Goal: Information Seeking & Learning: Find specific page/section

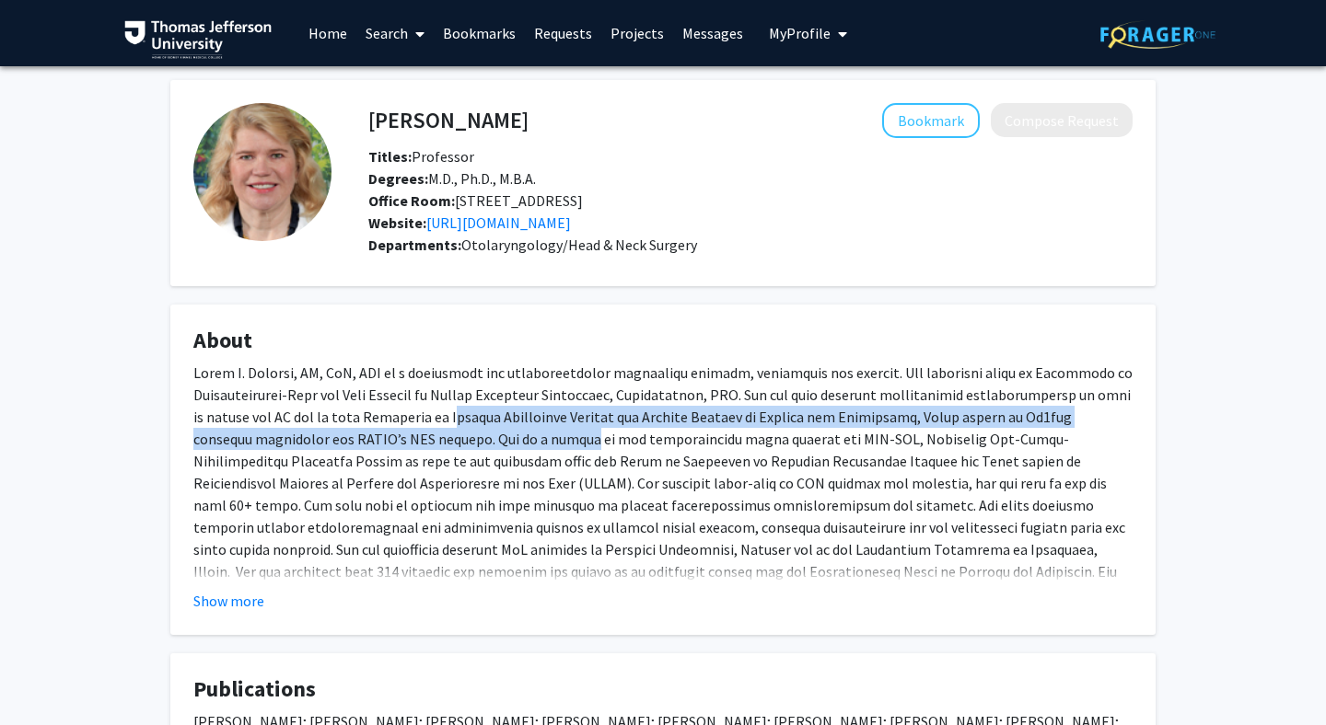
drag, startPoint x: 437, startPoint y: 436, endPoint x: 513, endPoint y: 471, distance: 83.2
click at [513, 471] on div at bounding box center [662, 483] width 939 height 243
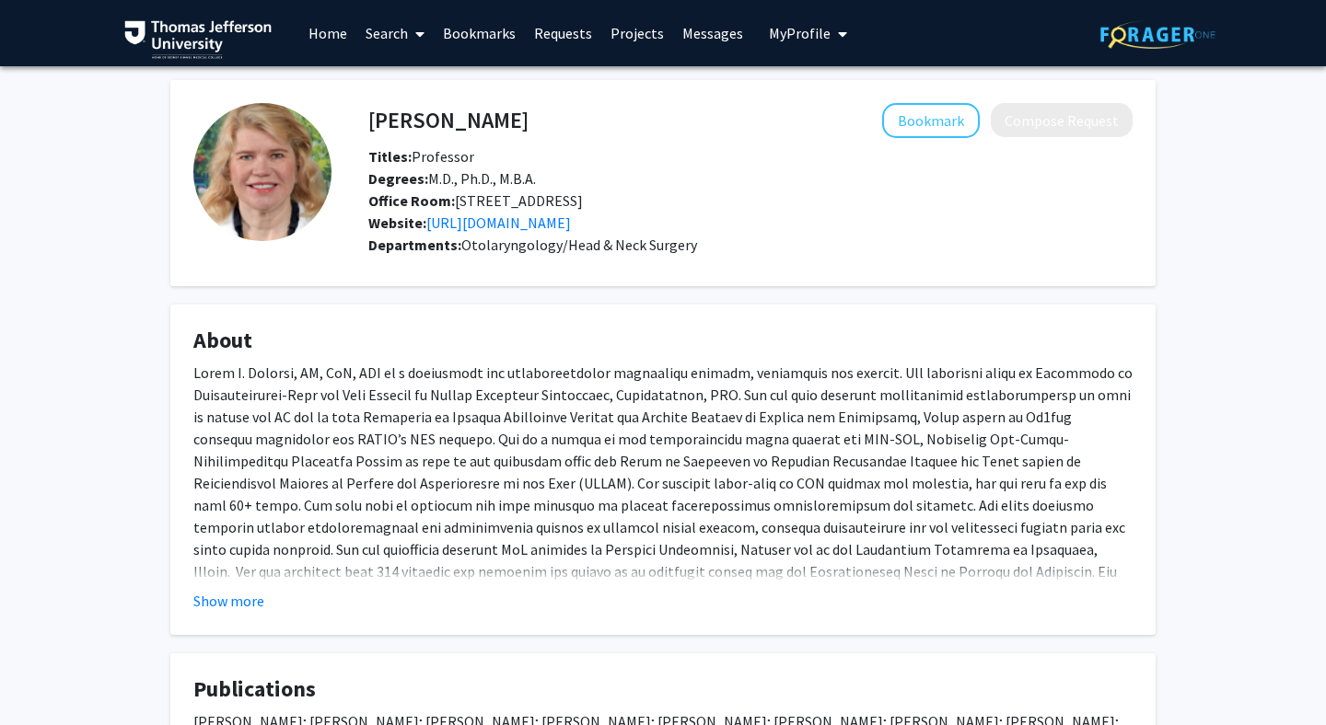
click at [580, 500] on div at bounding box center [662, 483] width 939 height 243
click at [246, 612] on button "Show more" at bounding box center [228, 601] width 71 height 22
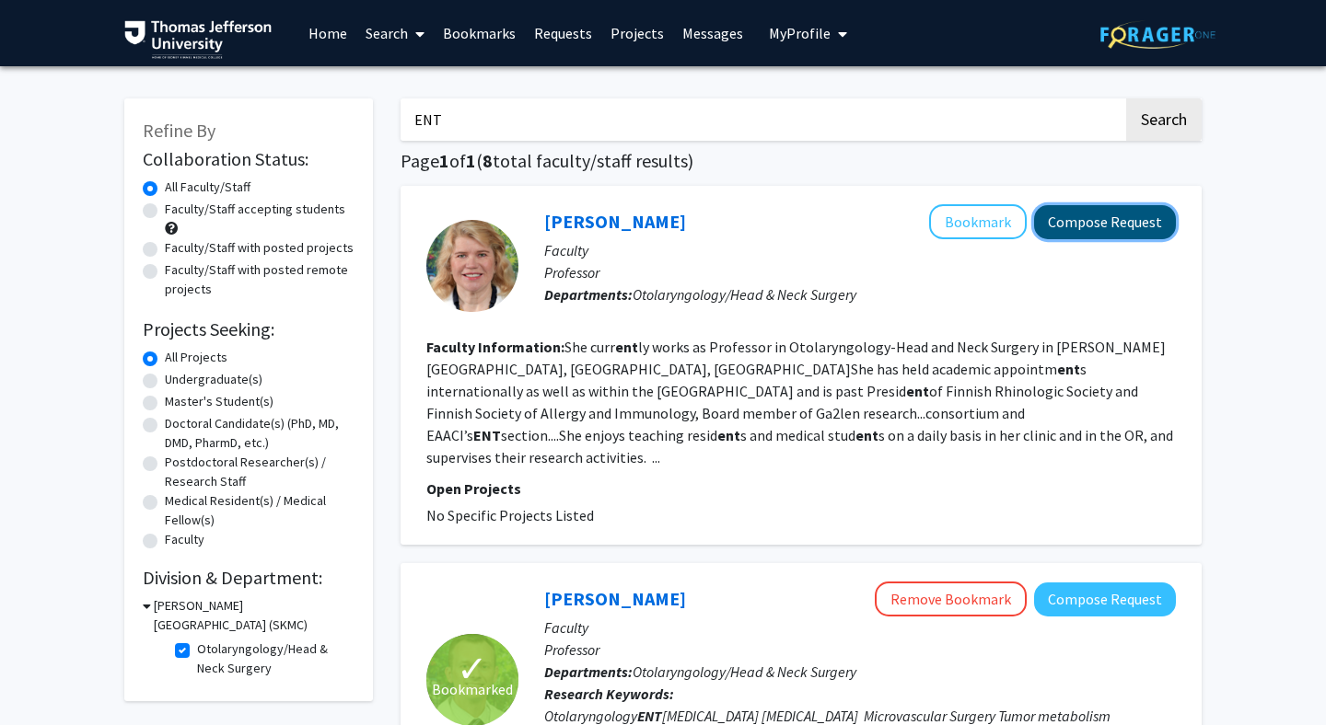
click at [1102, 226] on button "Compose Request" at bounding box center [1105, 222] width 142 height 34
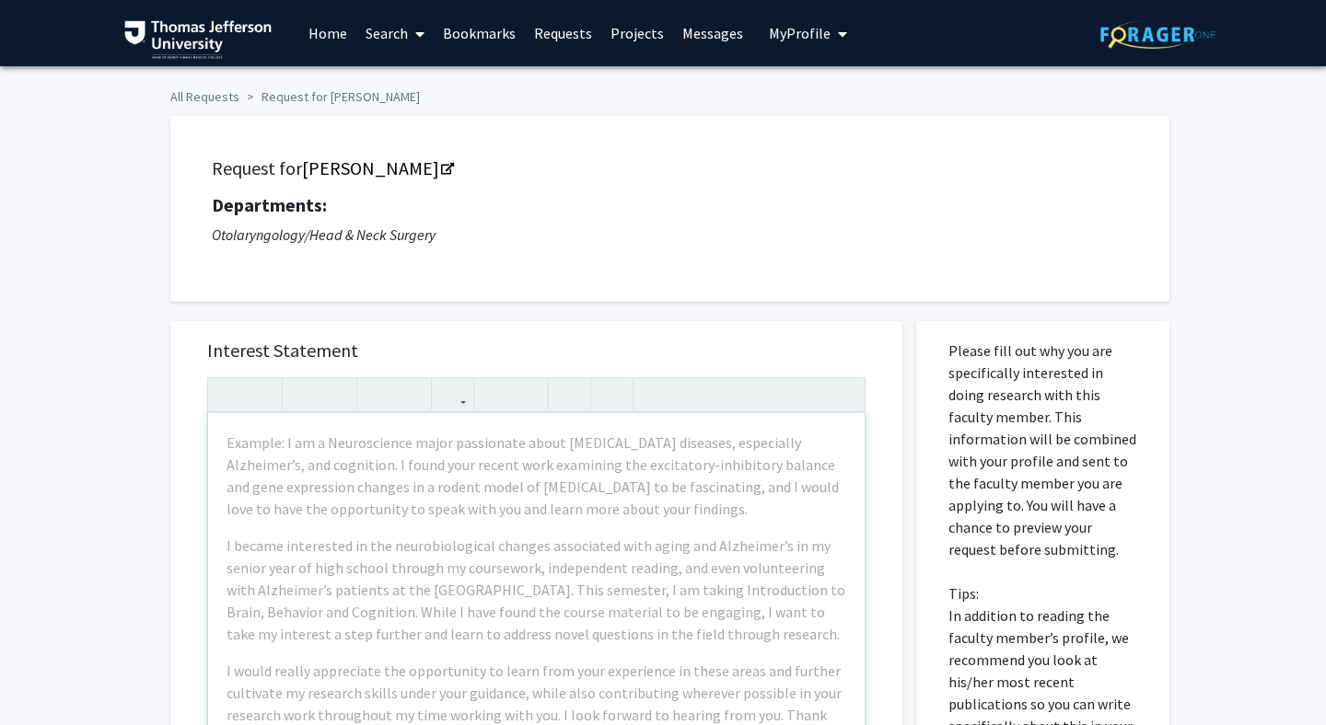
click at [643, 281] on div "Request for Elina Toskala Departments: Otolaryngology/Head & Neck Surgery" at bounding box center [669, 209] width 999 height 186
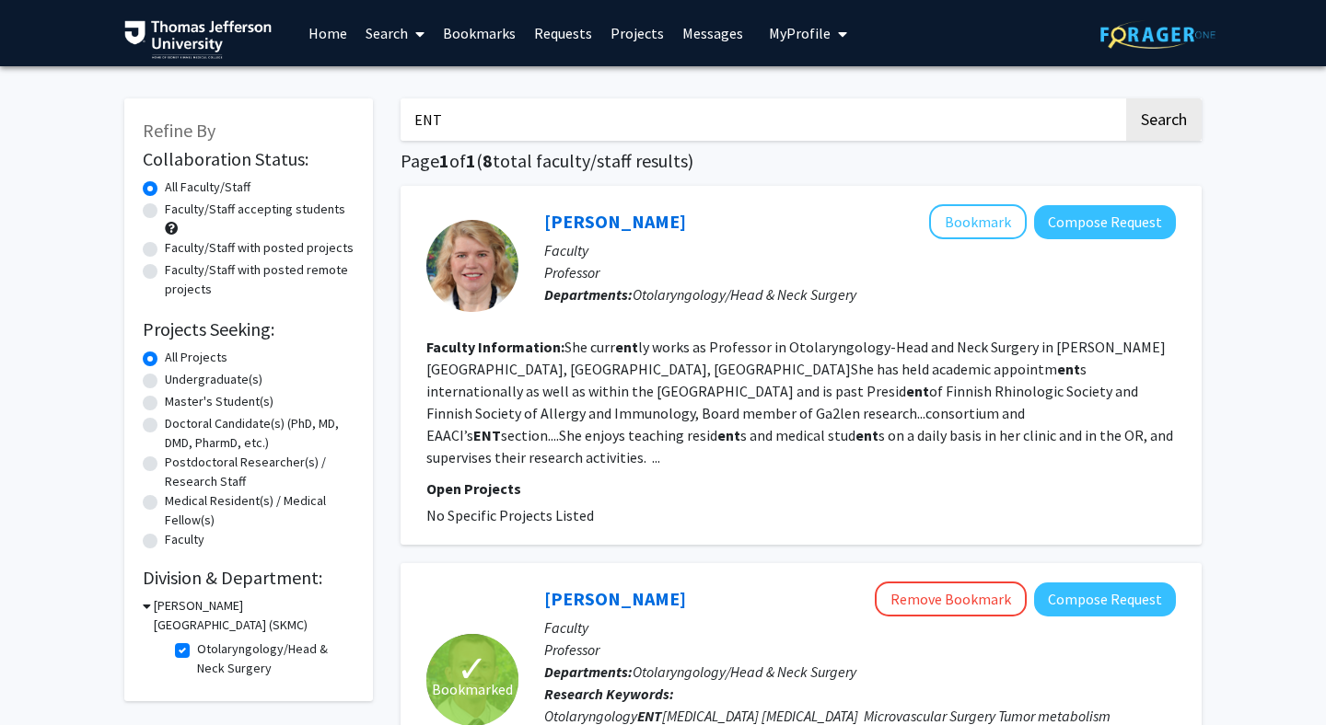
click at [813, 29] on span "My Profile" at bounding box center [800, 33] width 62 height 18
click at [845, 84] on span "[PERSON_NAME]" at bounding box center [883, 85] width 111 height 20
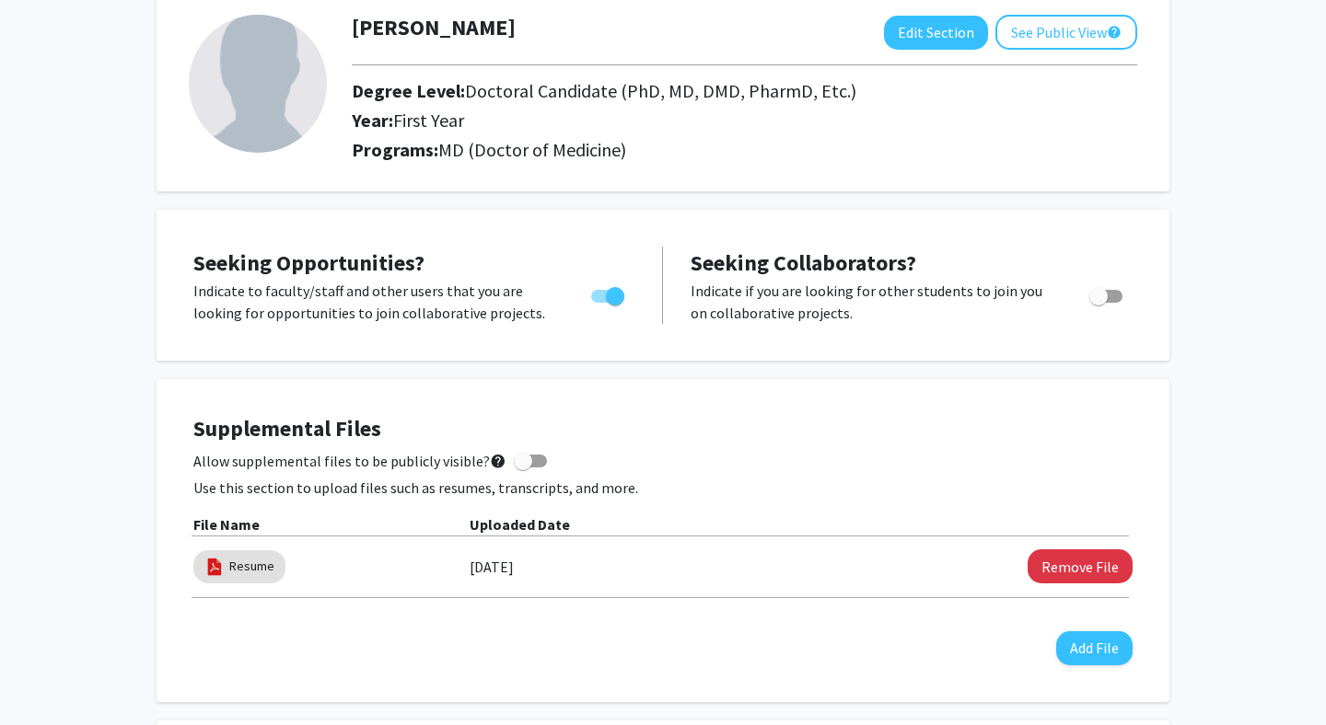
scroll to position [111, 0]
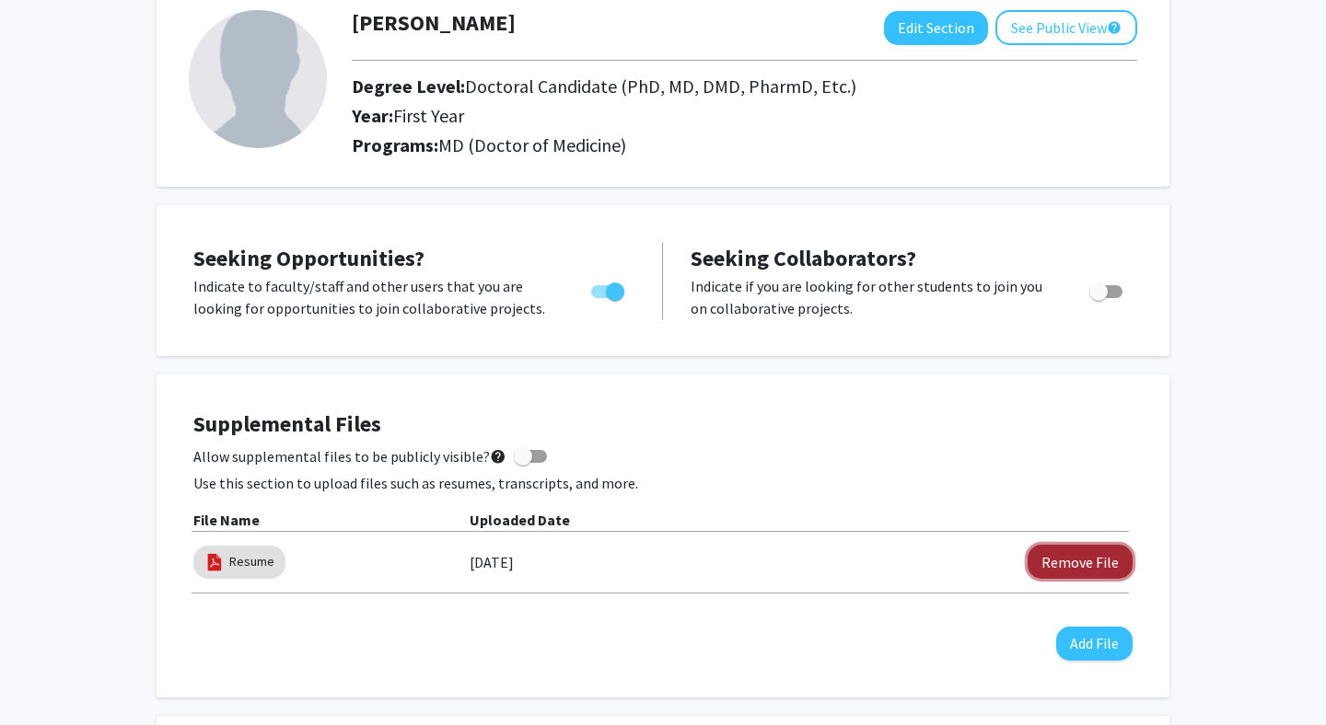
click at [1095, 558] on button "Remove File" at bounding box center [1079, 562] width 105 height 34
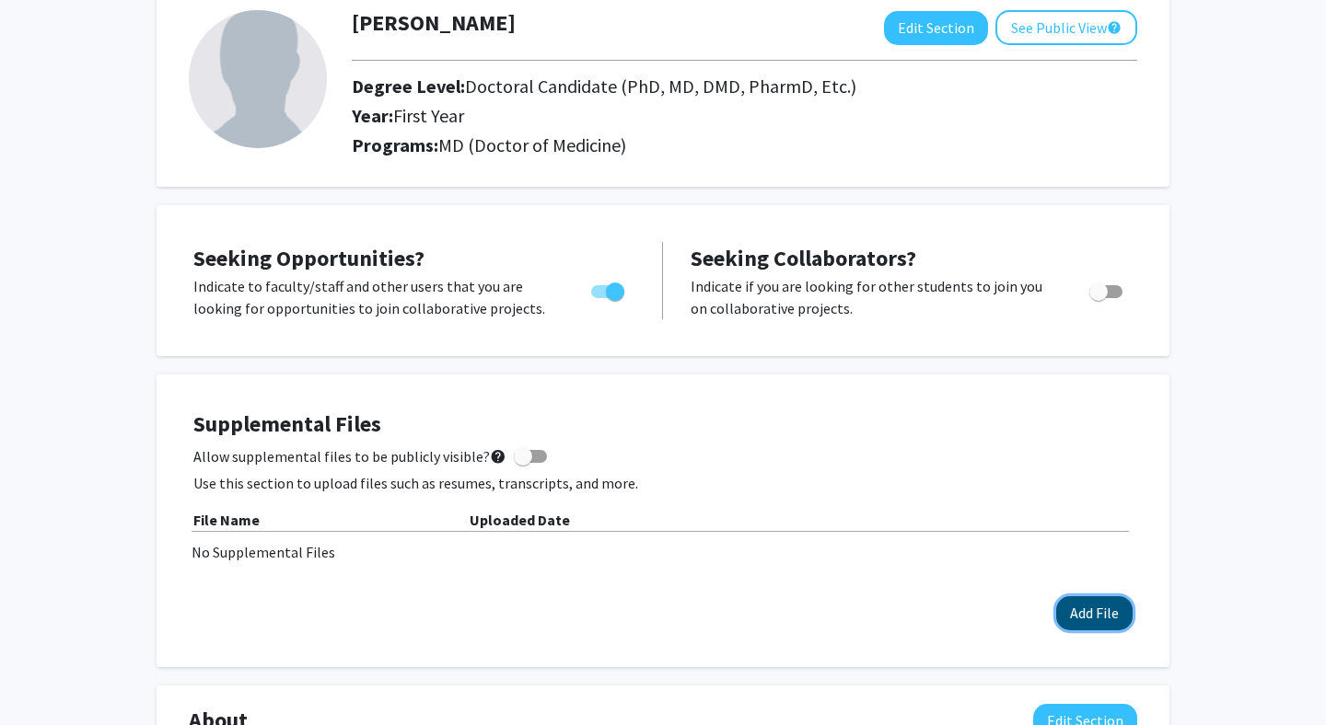
click at [1089, 616] on button "Add File" at bounding box center [1094, 614] width 76 height 34
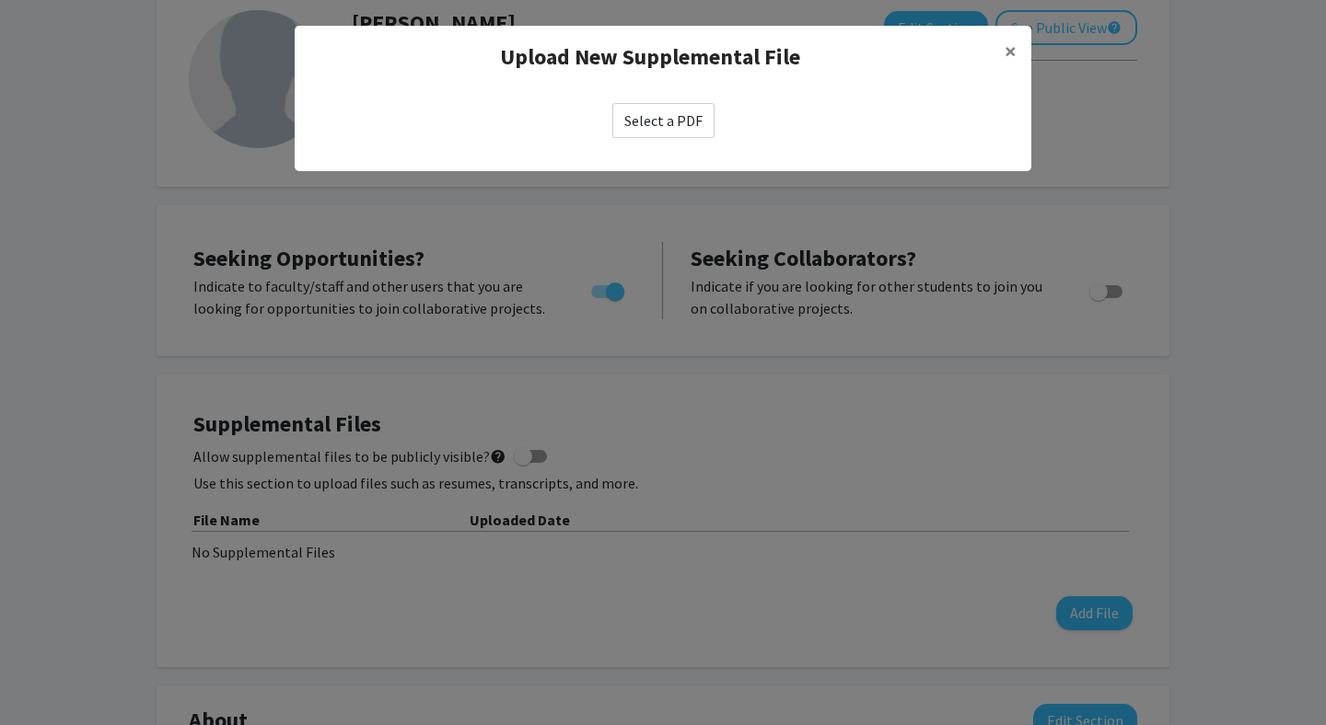
click at [686, 115] on label "Select a PDF" at bounding box center [663, 120] width 102 height 35
click at [0, 0] on input "Select a PDF" at bounding box center [0, 0] width 0 height 0
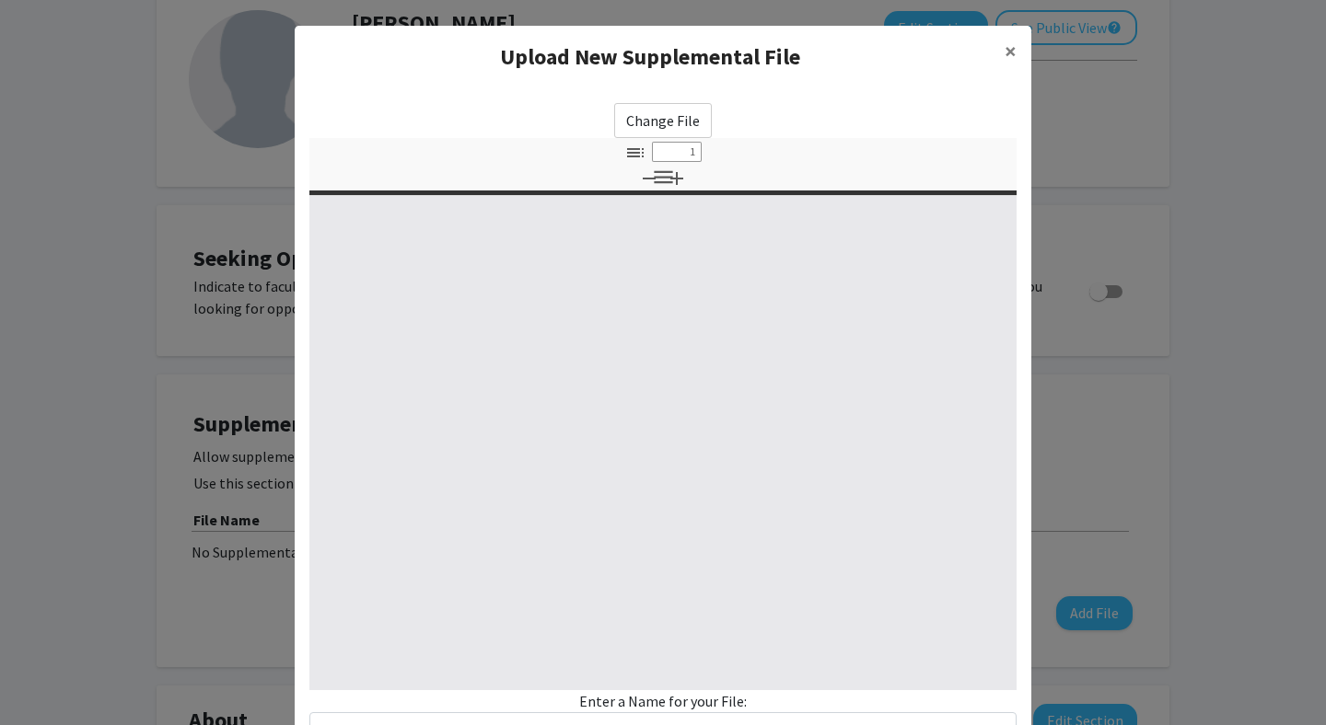
type input "0"
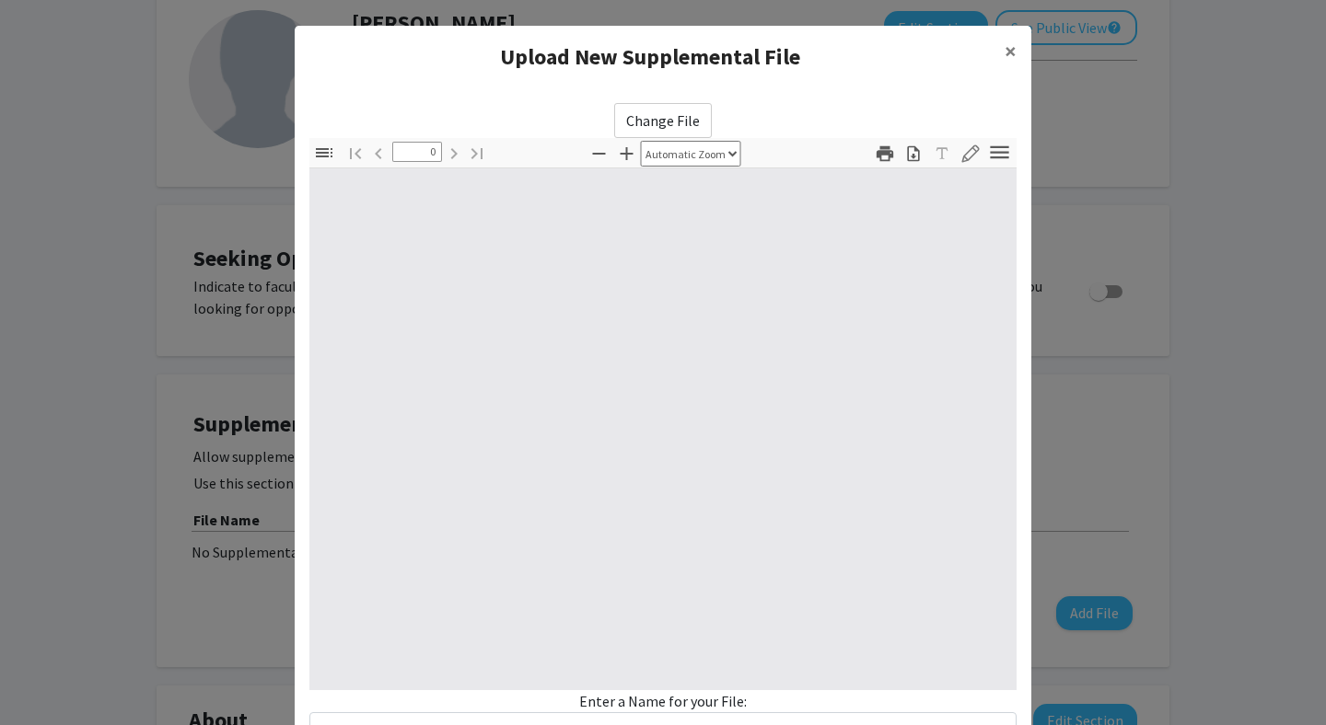
select select "custom"
type input "1"
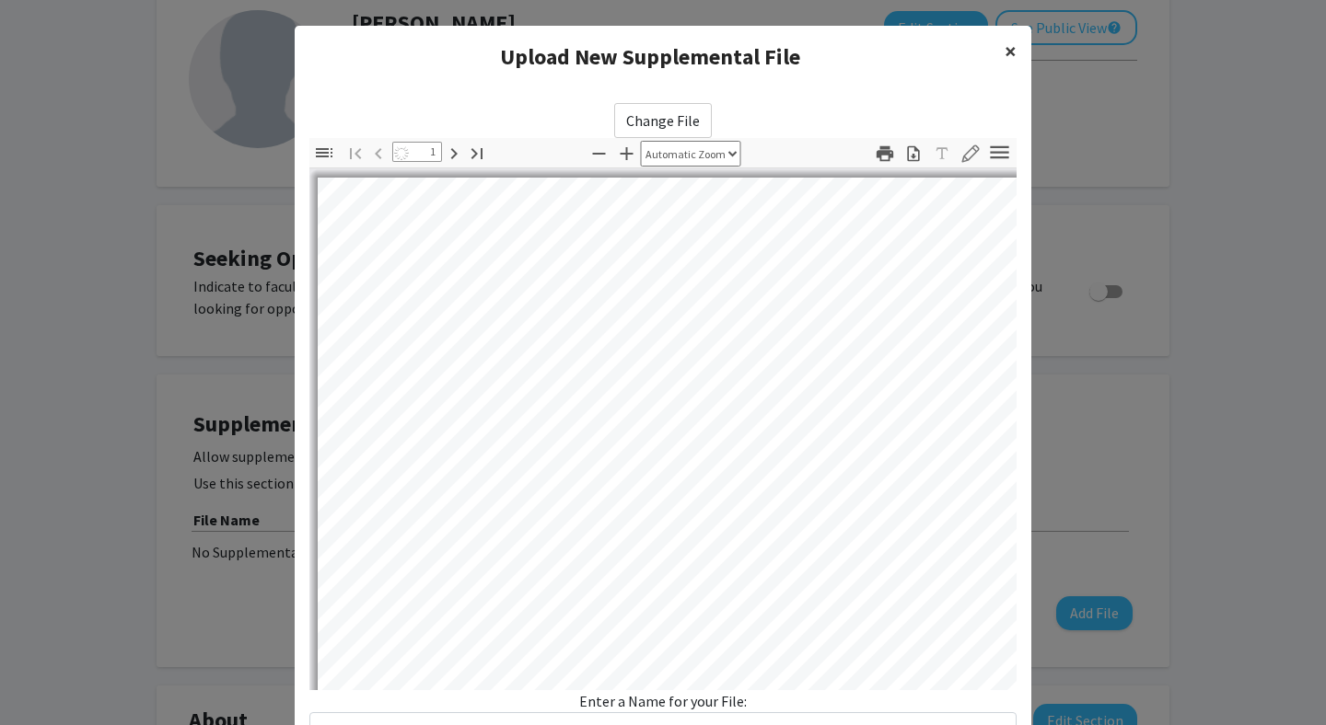
select select "auto"
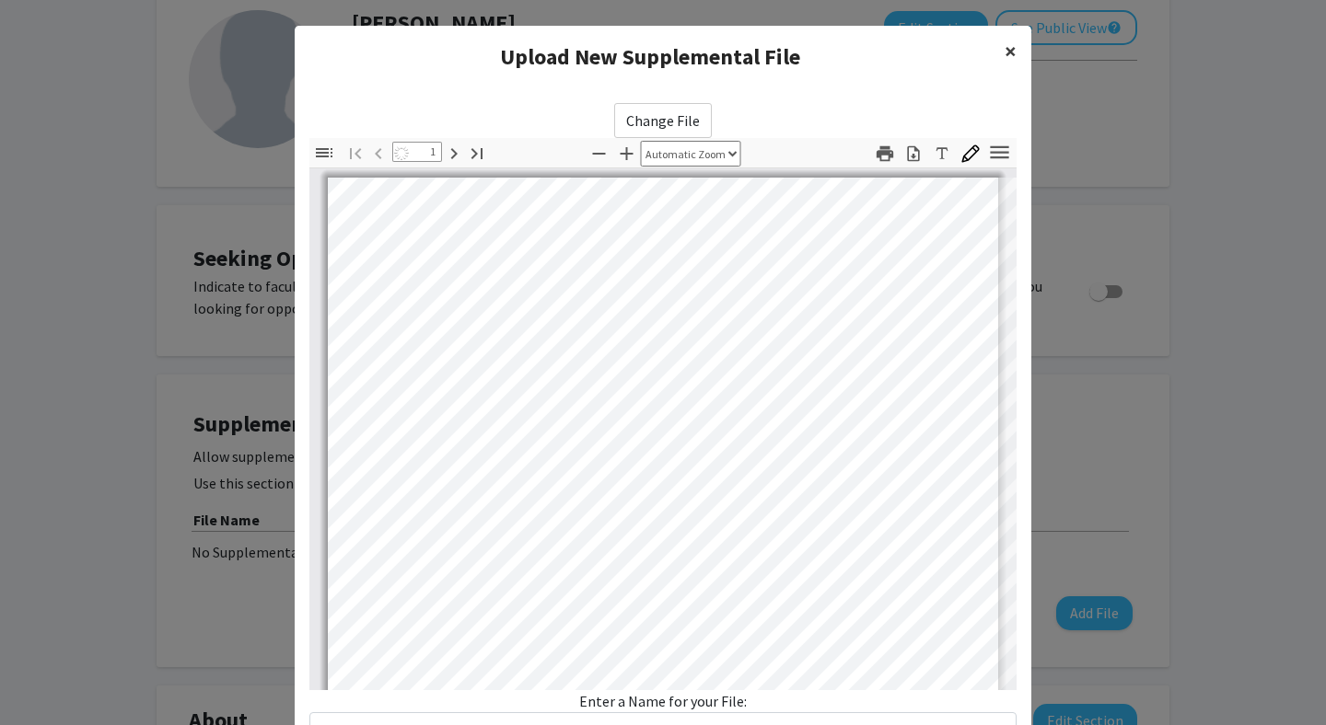
scroll to position [0, 0]
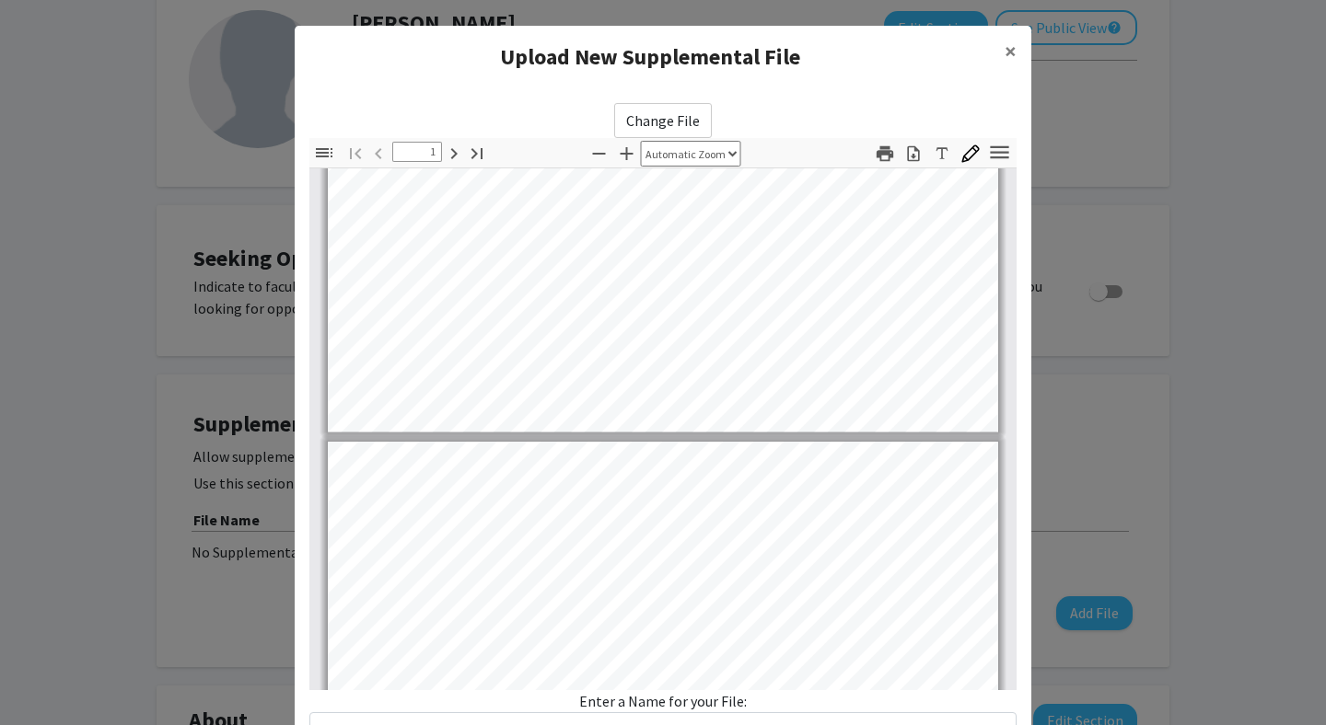
type input "2"
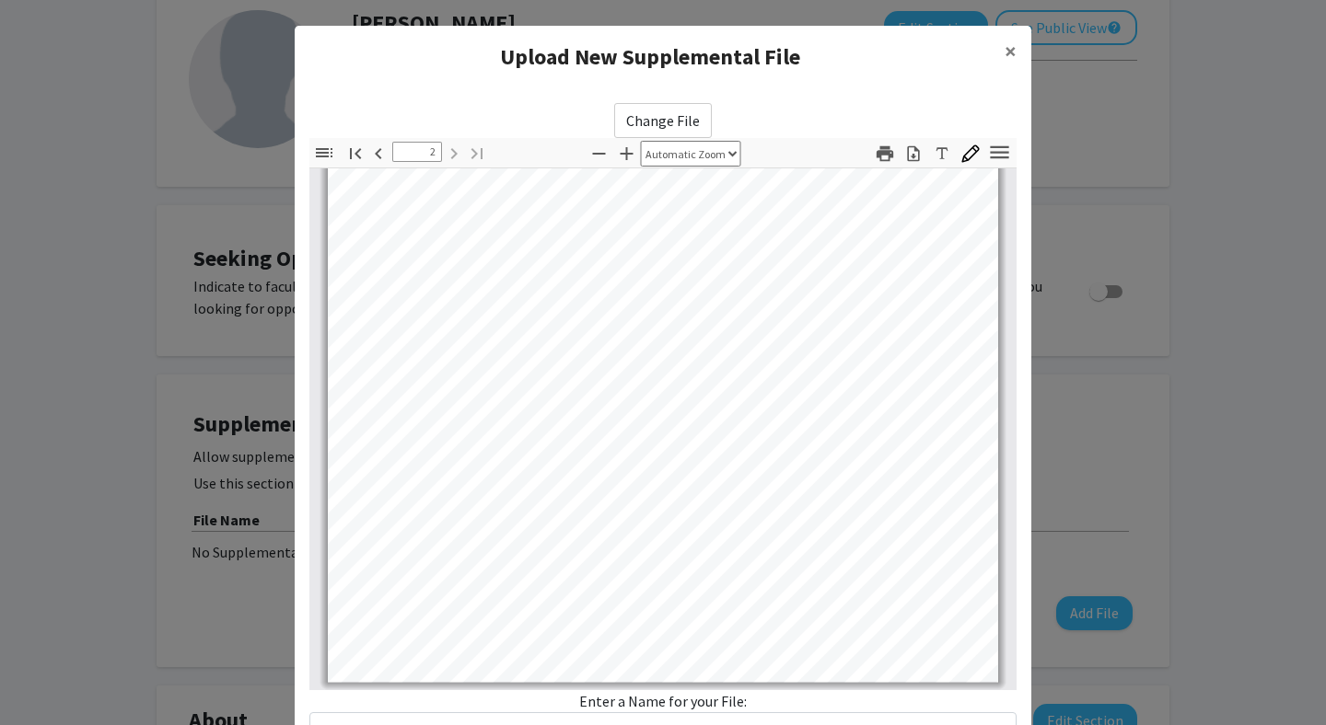
scroll to position [146, 0]
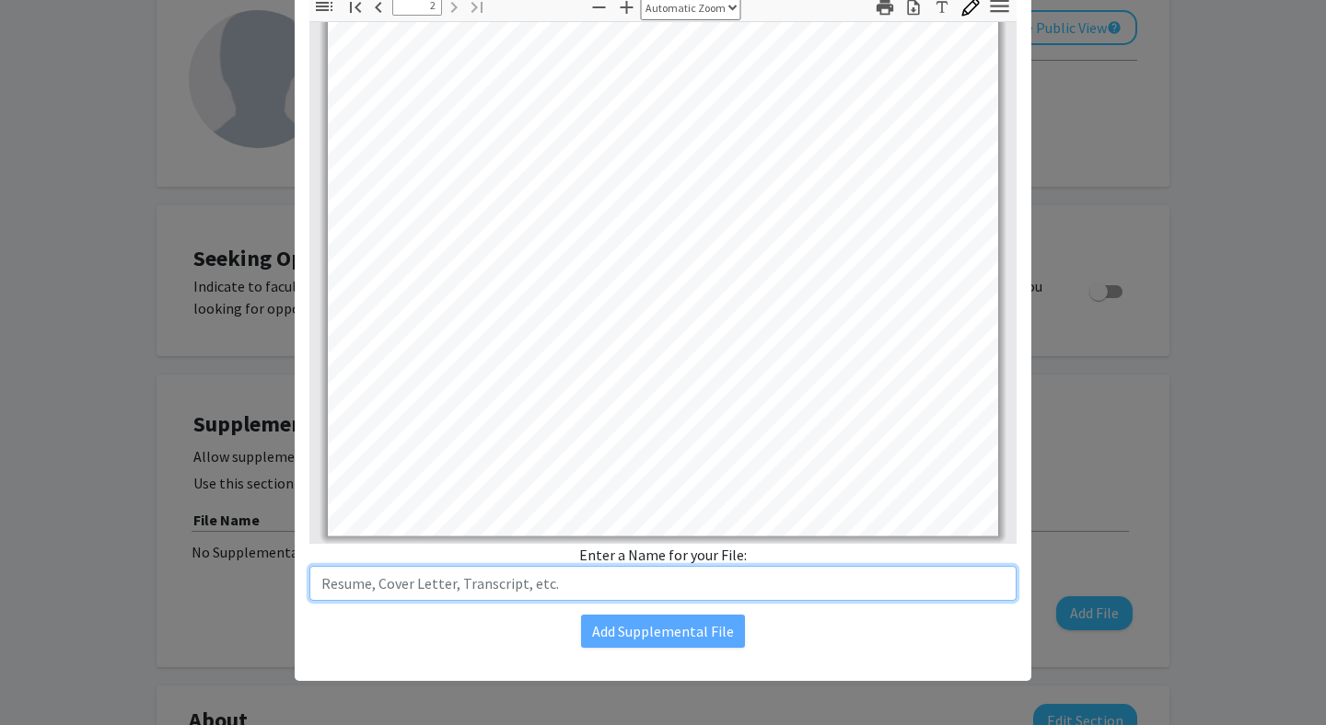
click at [645, 582] on input "text" at bounding box center [662, 583] width 707 height 35
type input "Resume"
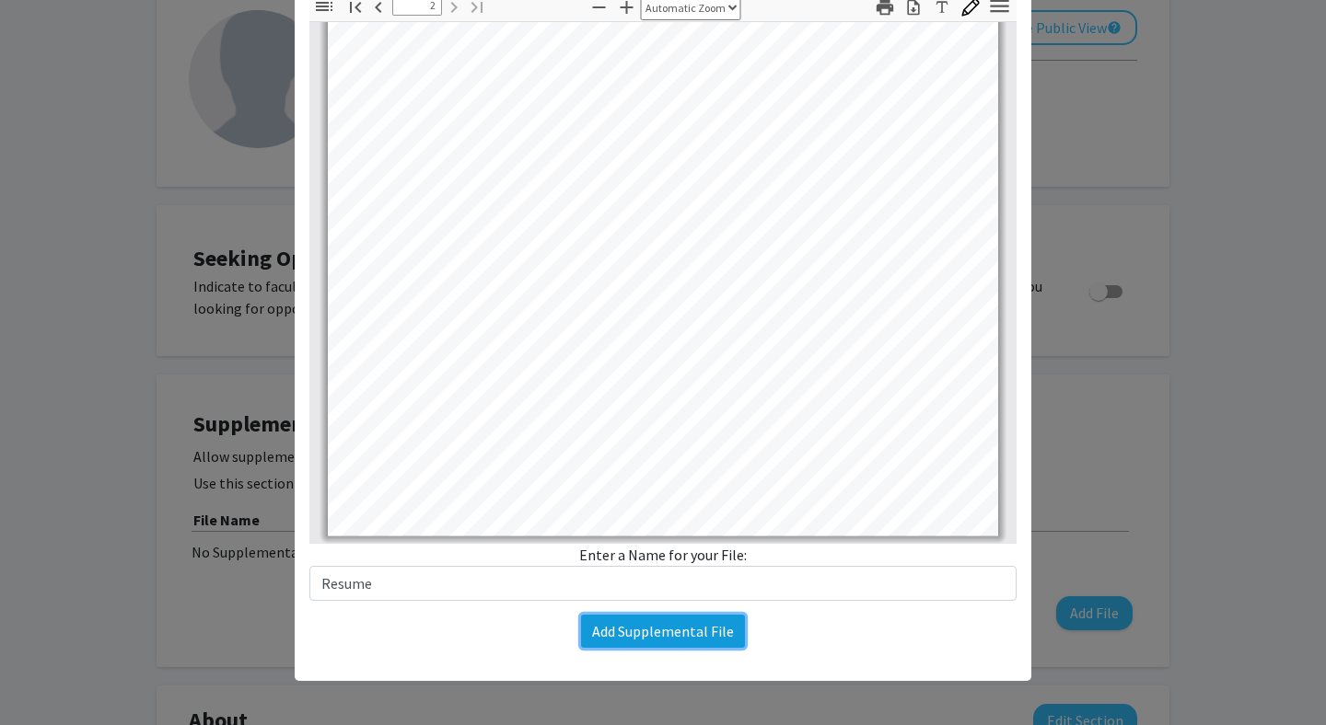
click at [691, 634] on button "Add Supplemental File" at bounding box center [663, 631] width 164 height 33
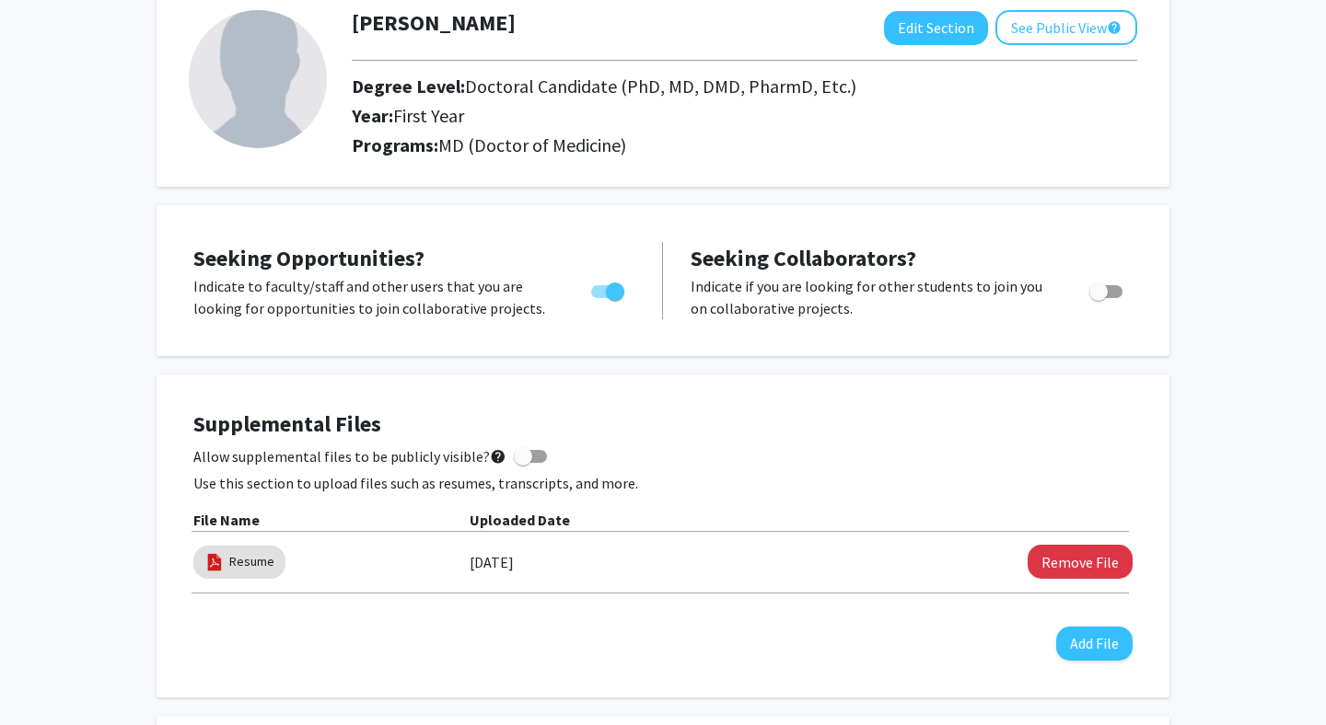
scroll to position [0, 0]
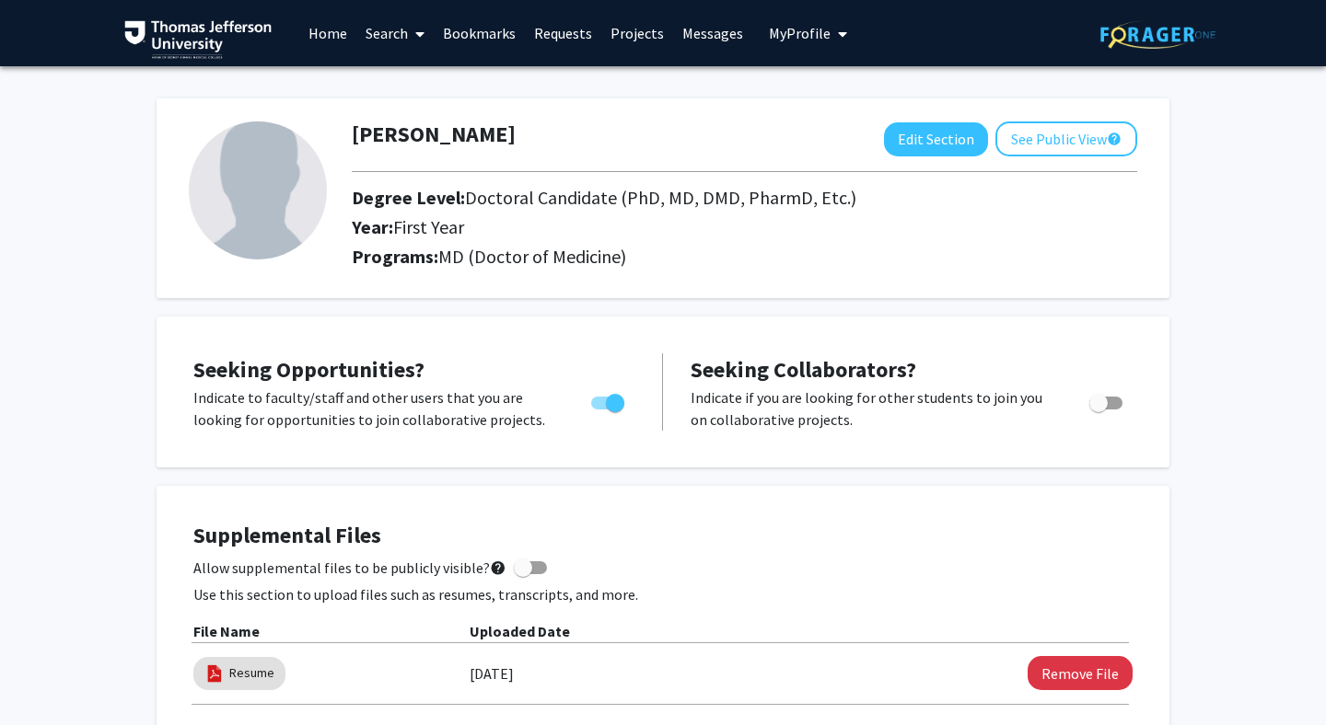
click at [327, 28] on link "Home" at bounding box center [327, 33] width 57 height 64
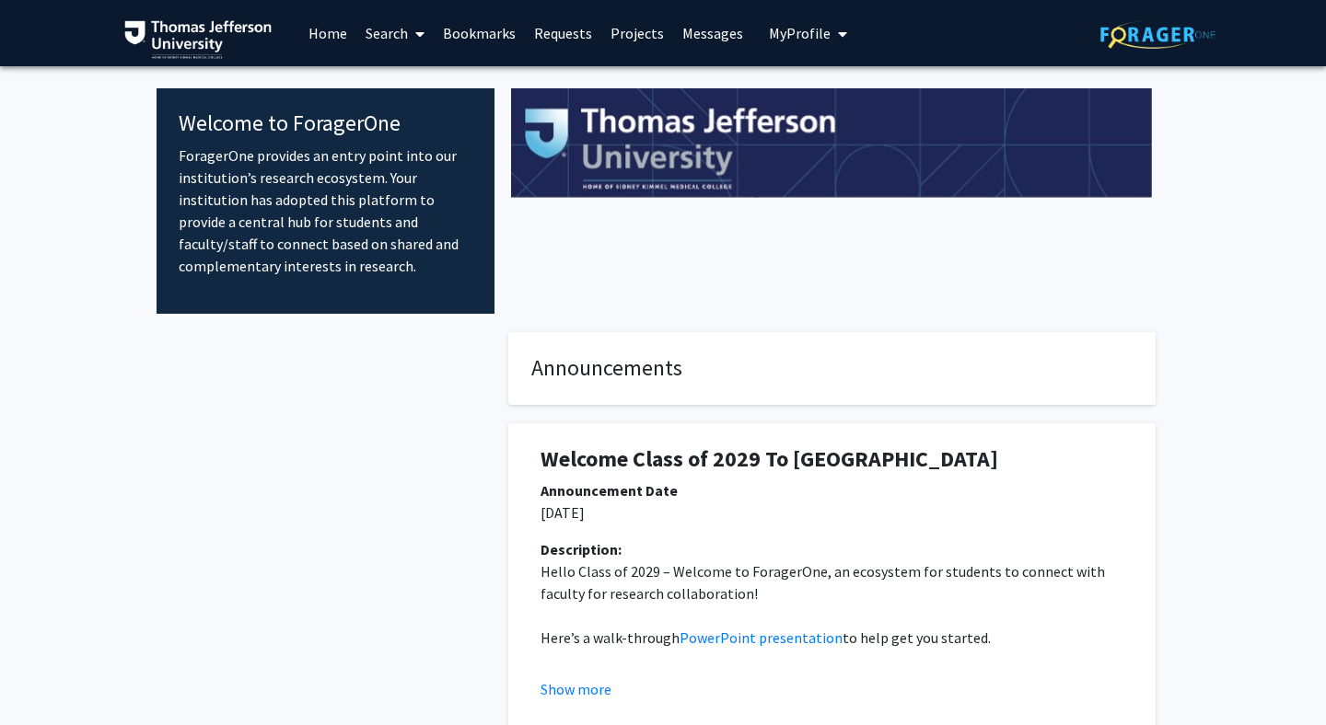
click at [402, 42] on link "Search" at bounding box center [394, 33] width 77 height 64
click at [422, 81] on span "Faculty/Staff" at bounding box center [423, 84] width 135 height 37
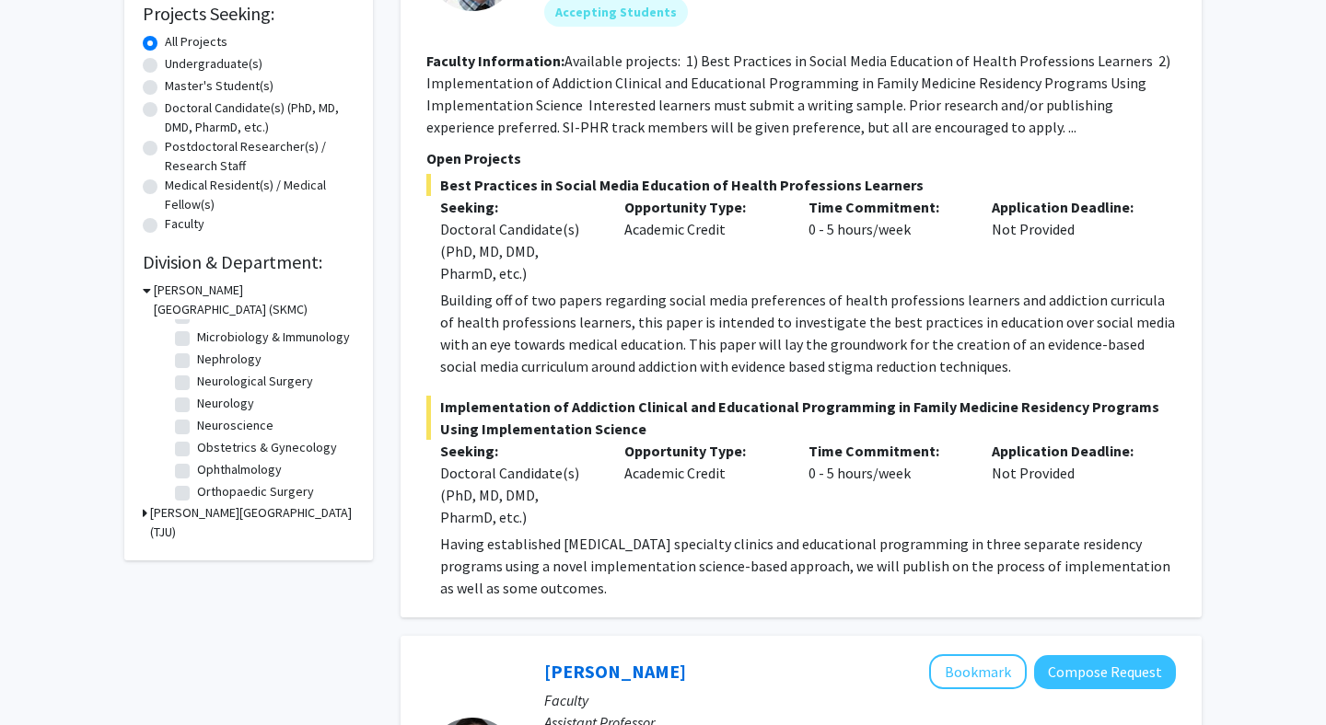
scroll to position [557, 0]
click at [197, 404] on label "Otolaryngology/Head & Neck Surgery" at bounding box center [273, 413] width 153 height 39
click at [197, 404] on input "Otolaryngology/Head & Neck Surgery" at bounding box center [203, 400] width 12 height 12
checkbox input "true"
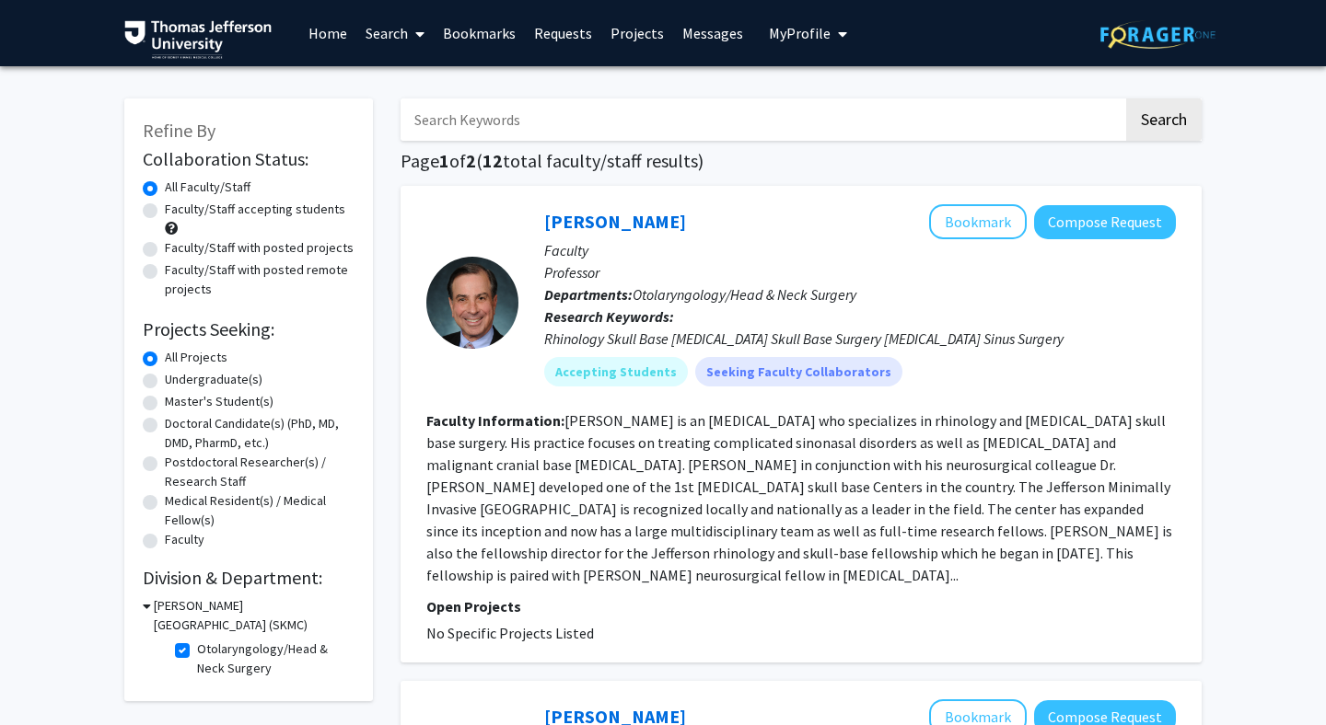
click at [165, 212] on label "Faculty/Staff accepting students" at bounding box center [255, 209] width 180 height 19
click at [165, 212] on input "Faculty/Staff accepting students" at bounding box center [171, 206] width 12 height 12
radio input "true"
click at [165, 186] on label "All Faculty/Staff" at bounding box center [208, 187] width 86 height 19
click at [165, 186] on input "All Faculty/Staff" at bounding box center [171, 184] width 12 height 12
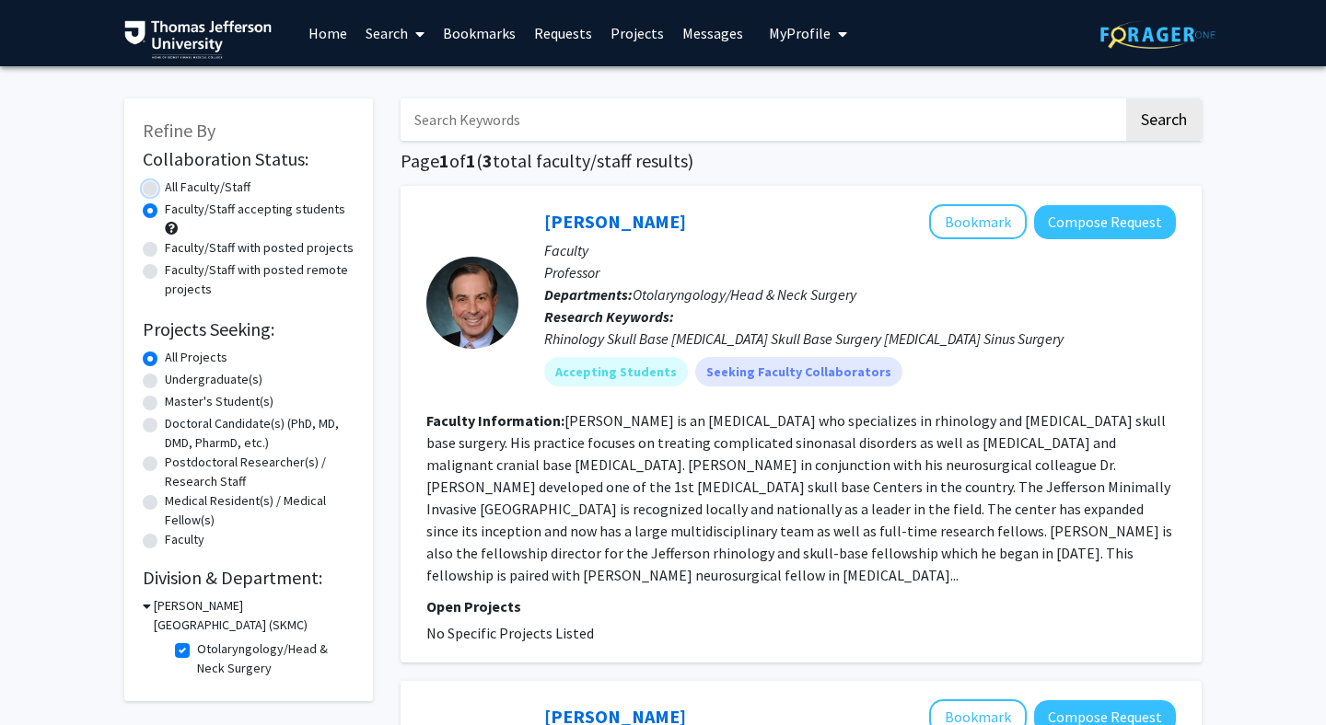
radio input "true"
click at [1084, 221] on button "Compose Request" at bounding box center [1105, 222] width 142 height 34
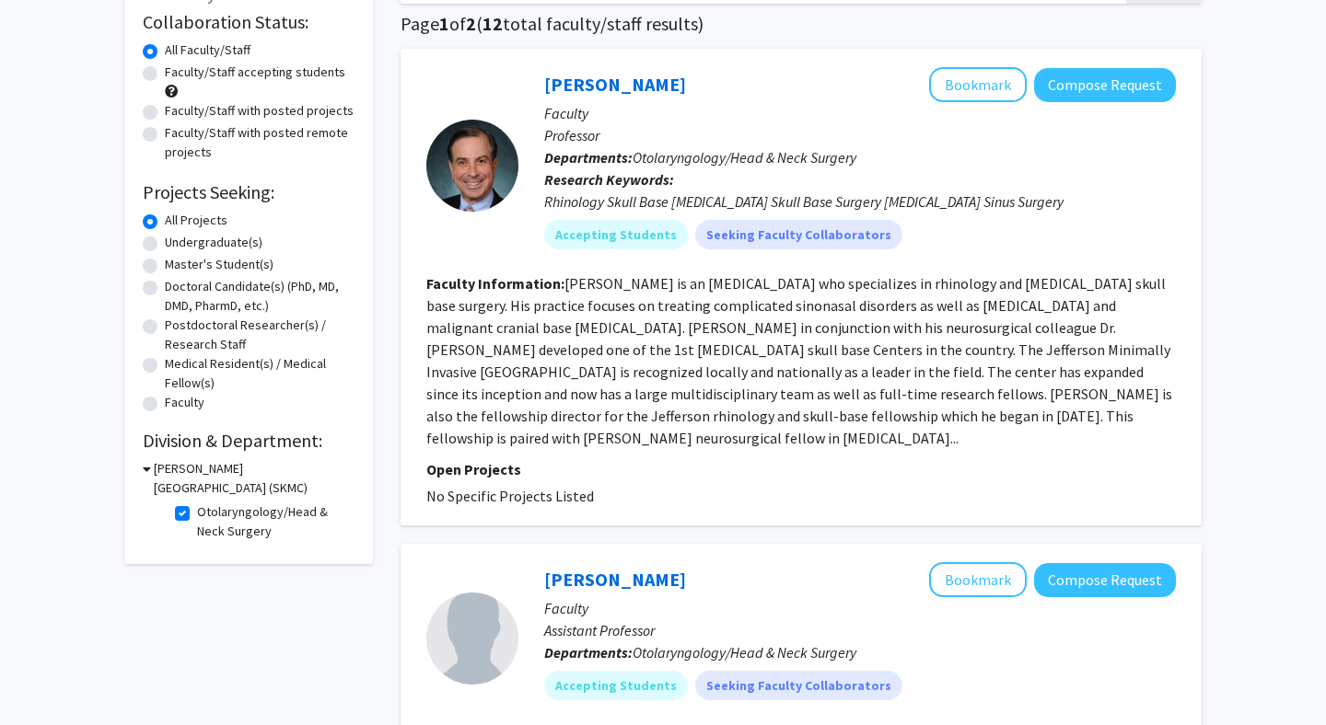
scroll to position [355, 0]
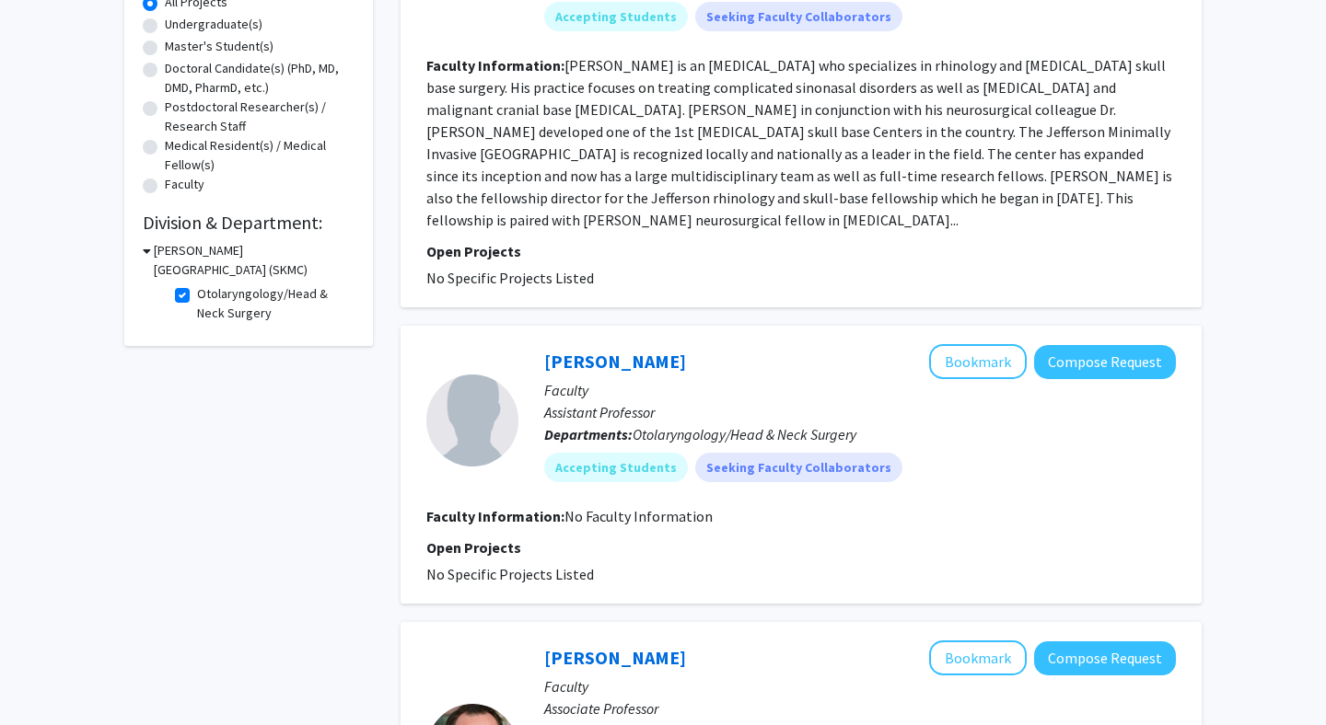
click at [197, 298] on label "Otolaryngology/Head & Neck Surgery" at bounding box center [273, 303] width 153 height 39
click at [197, 296] on input "Otolaryngology/Head & Neck Surgery" at bounding box center [203, 290] width 12 height 12
checkbox input "false"
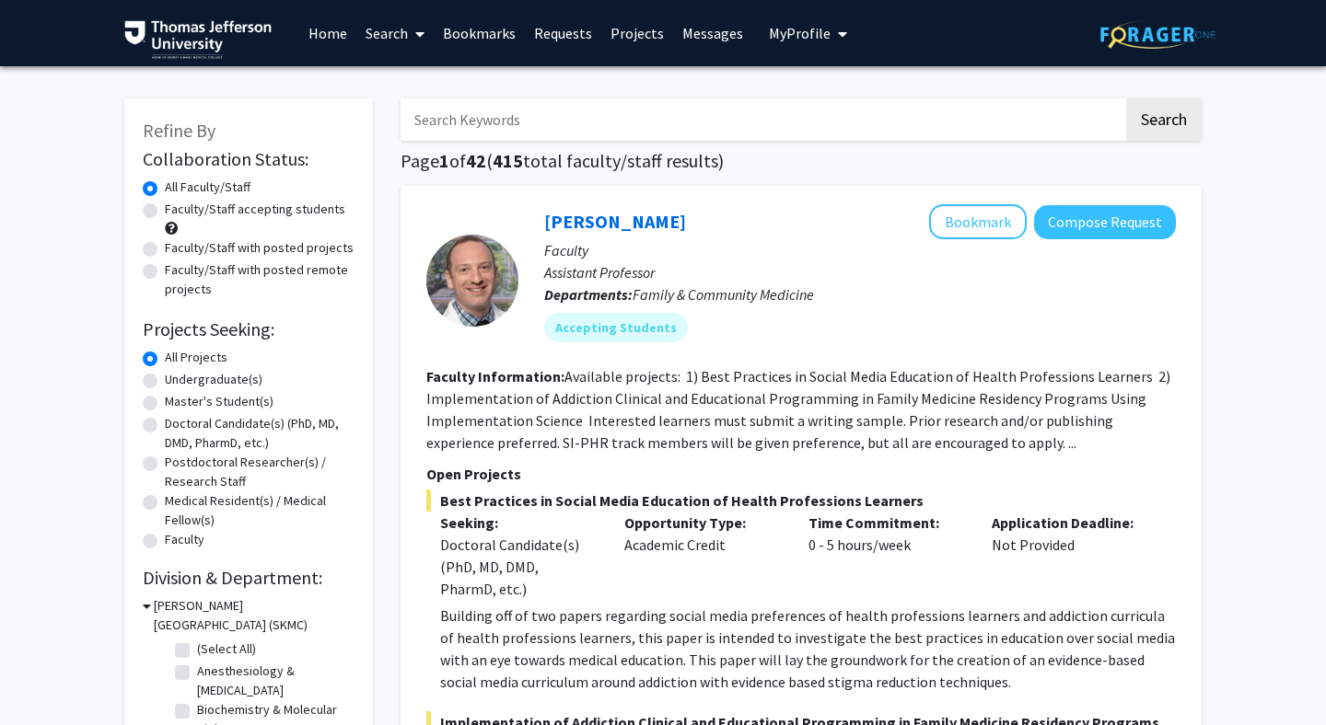
click at [197, 651] on label "(Select All)" at bounding box center [226, 649] width 59 height 19
click at [197, 651] on input "(Select All)" at bounding box center [203, 646] width 12 height 12
checkbox input "true"
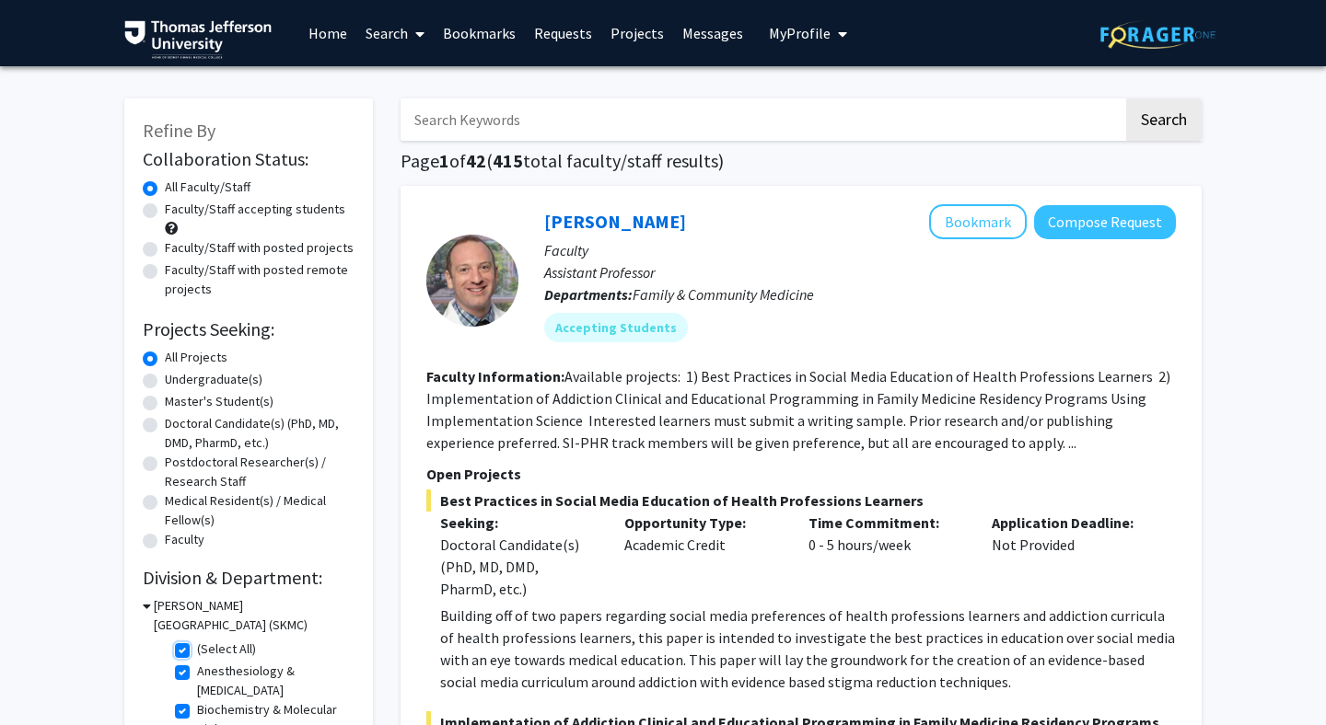
checkbox input "true"
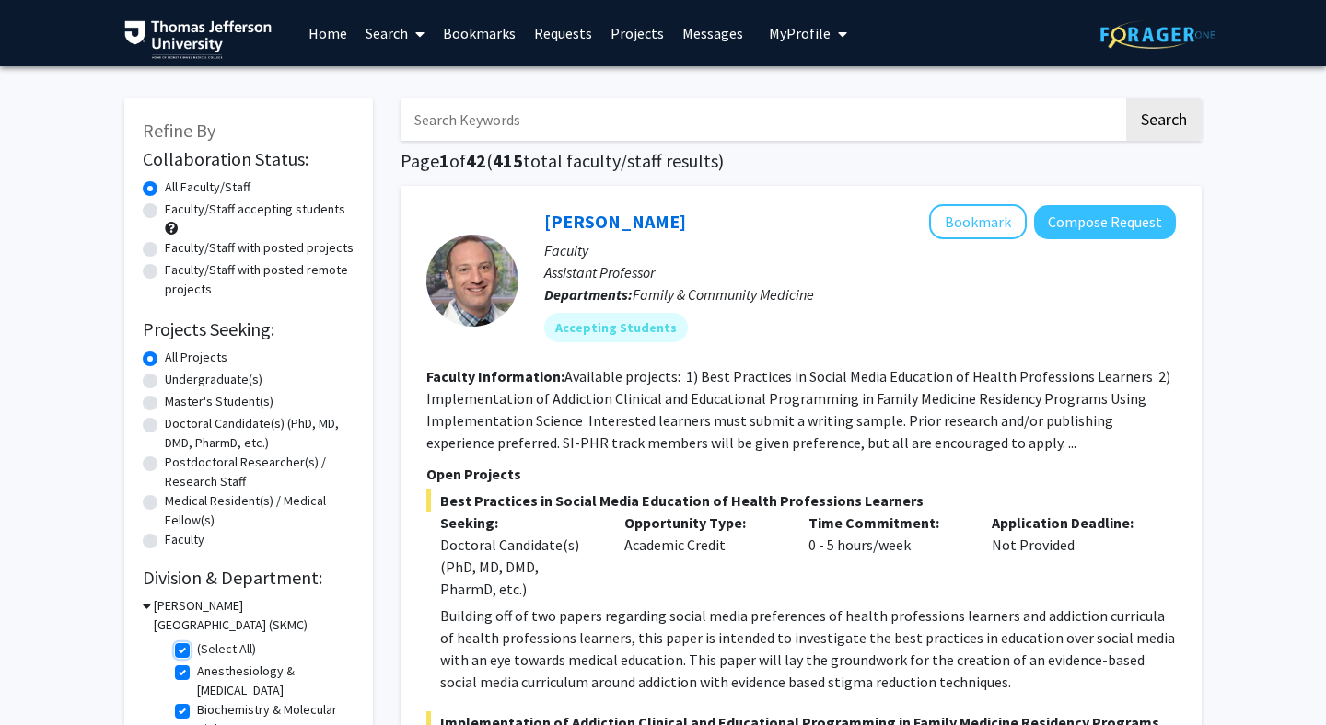
checkbox input "true"
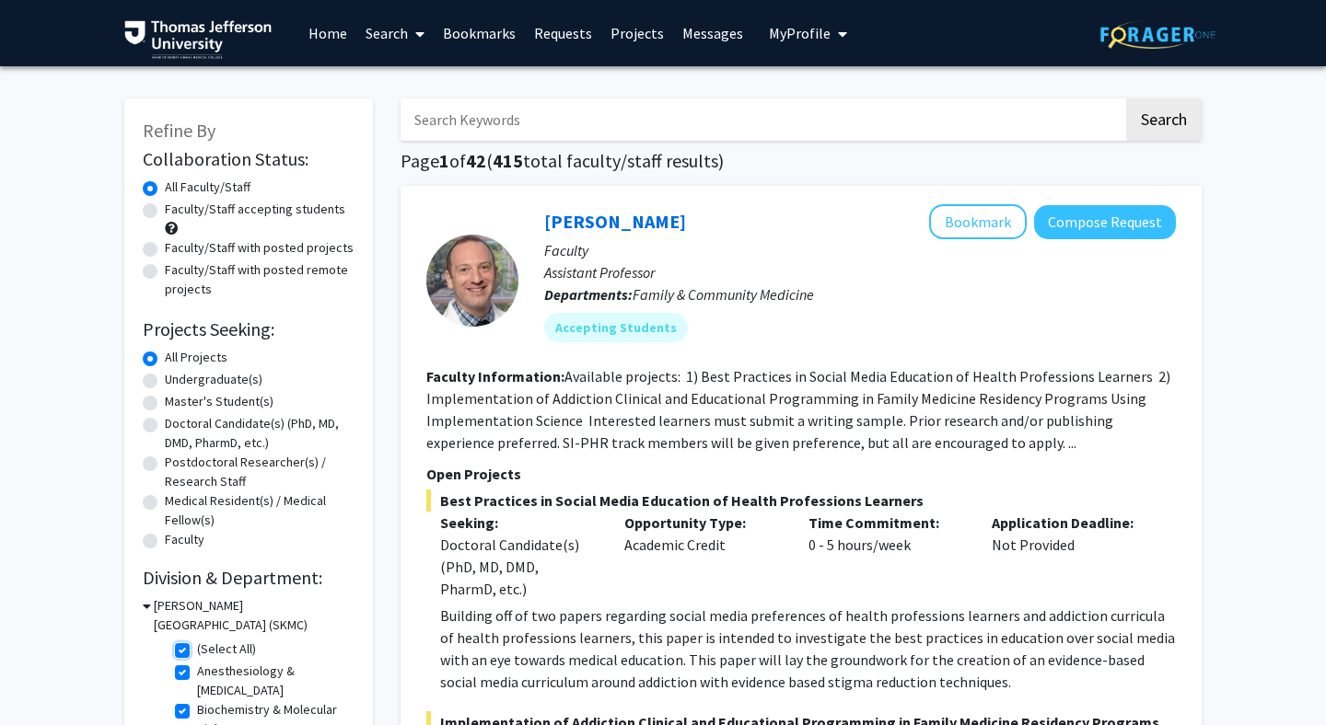
checkbox input "true"
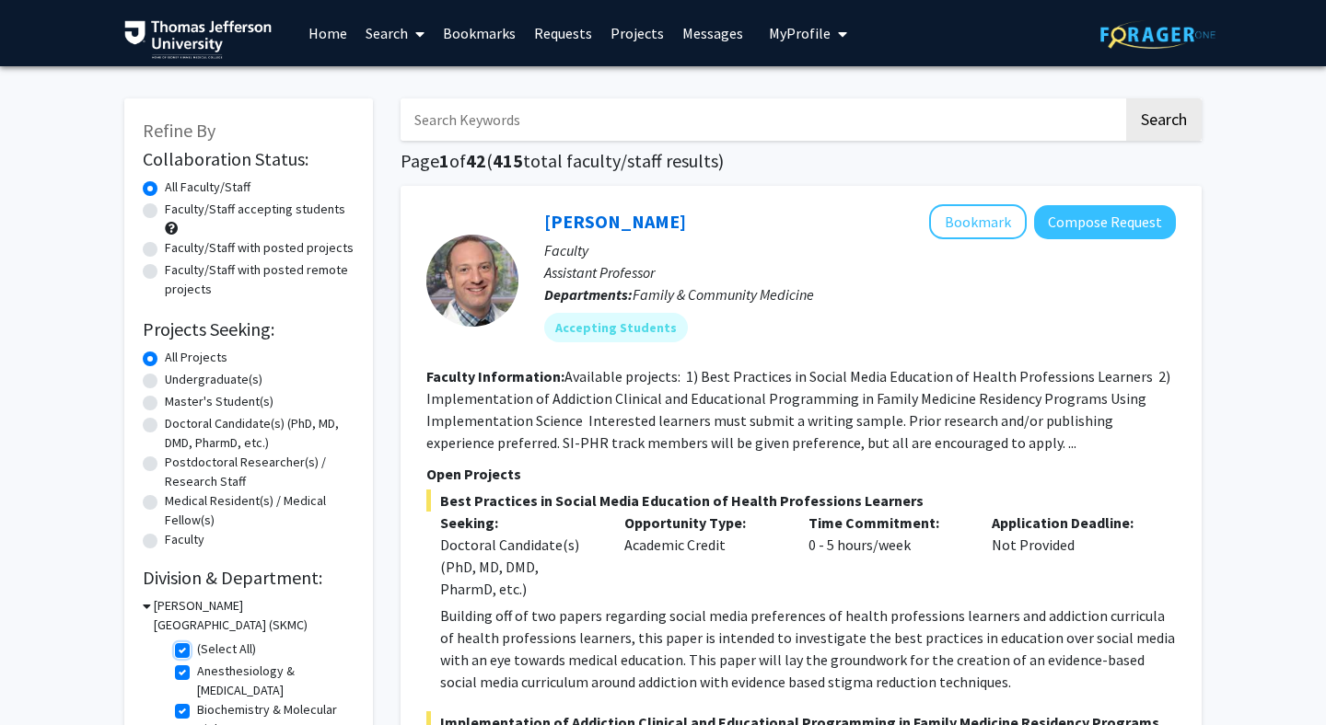
checkbox input "true"
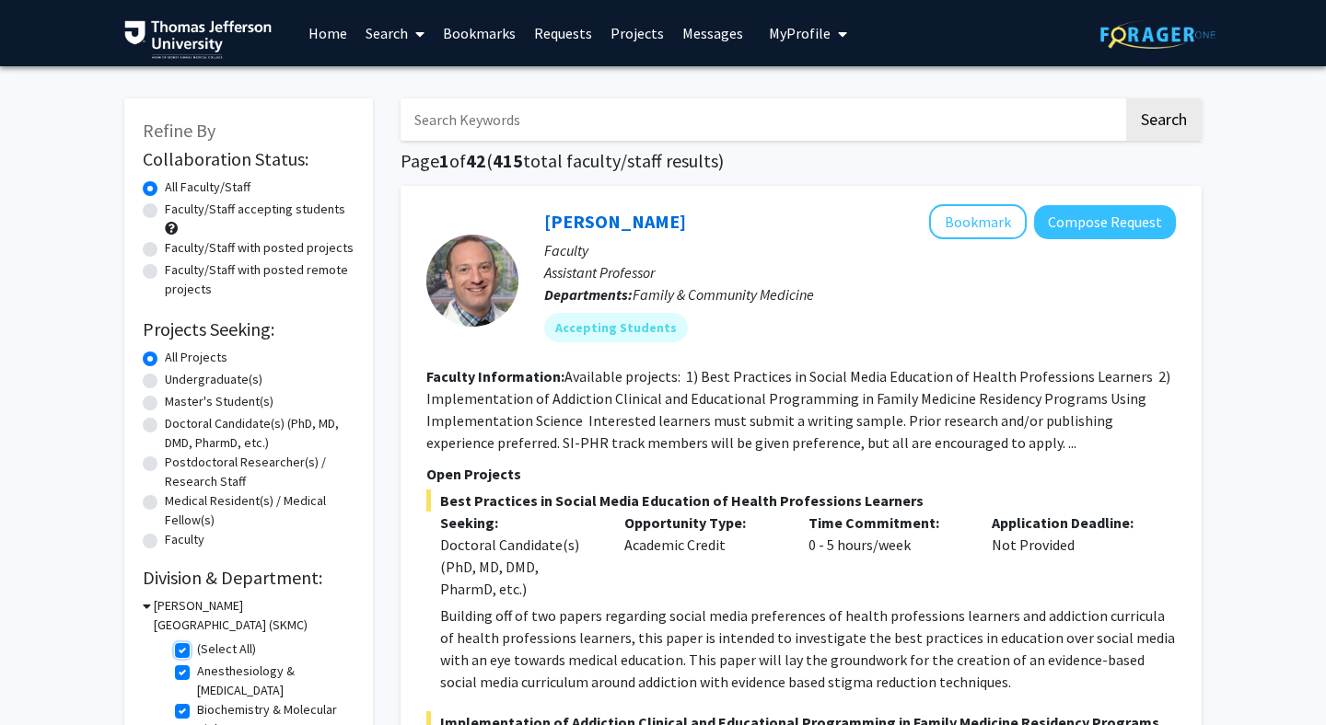
checkbox input "true"
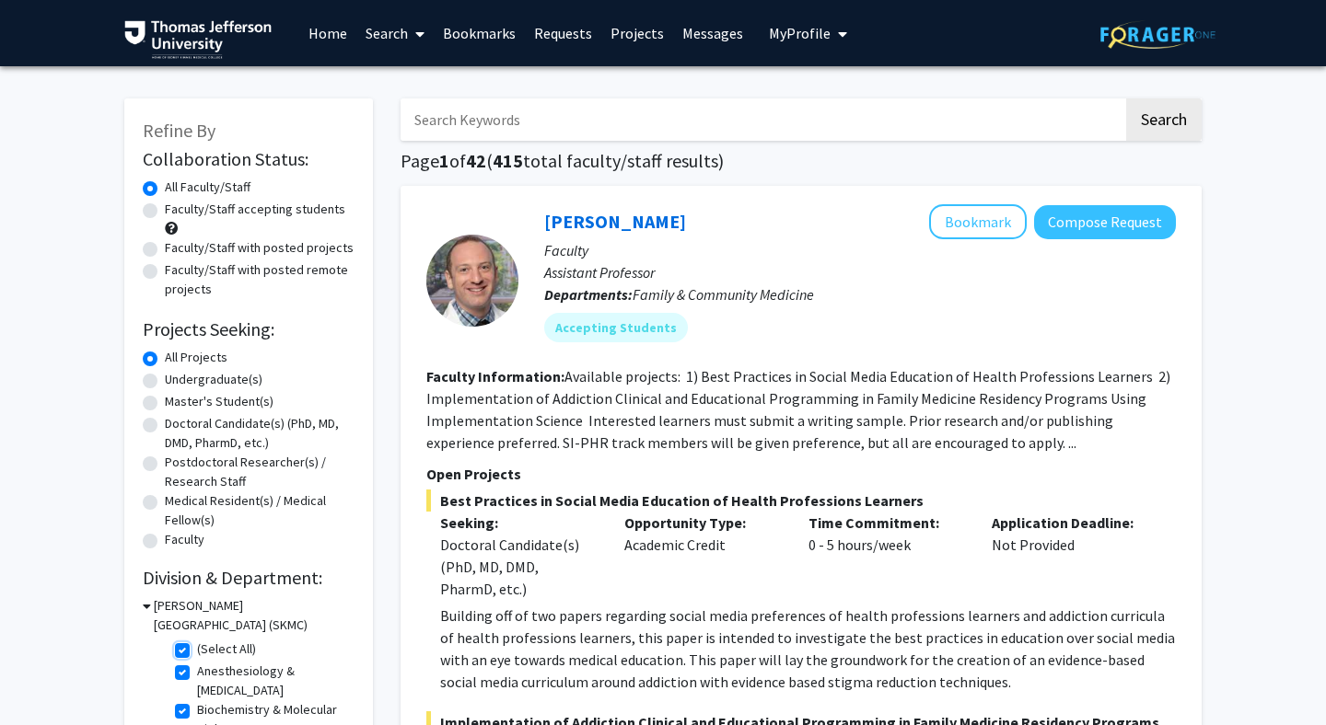
checkbox input "true"
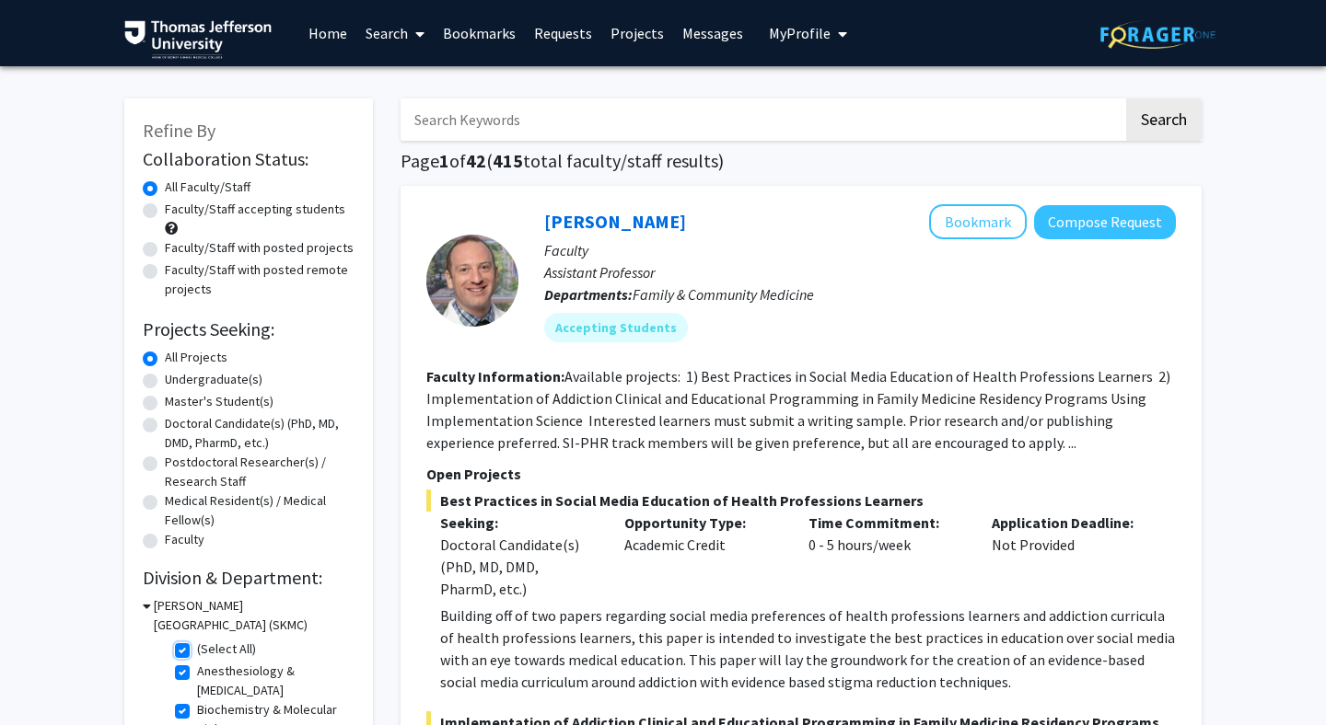
checkbox input "true"
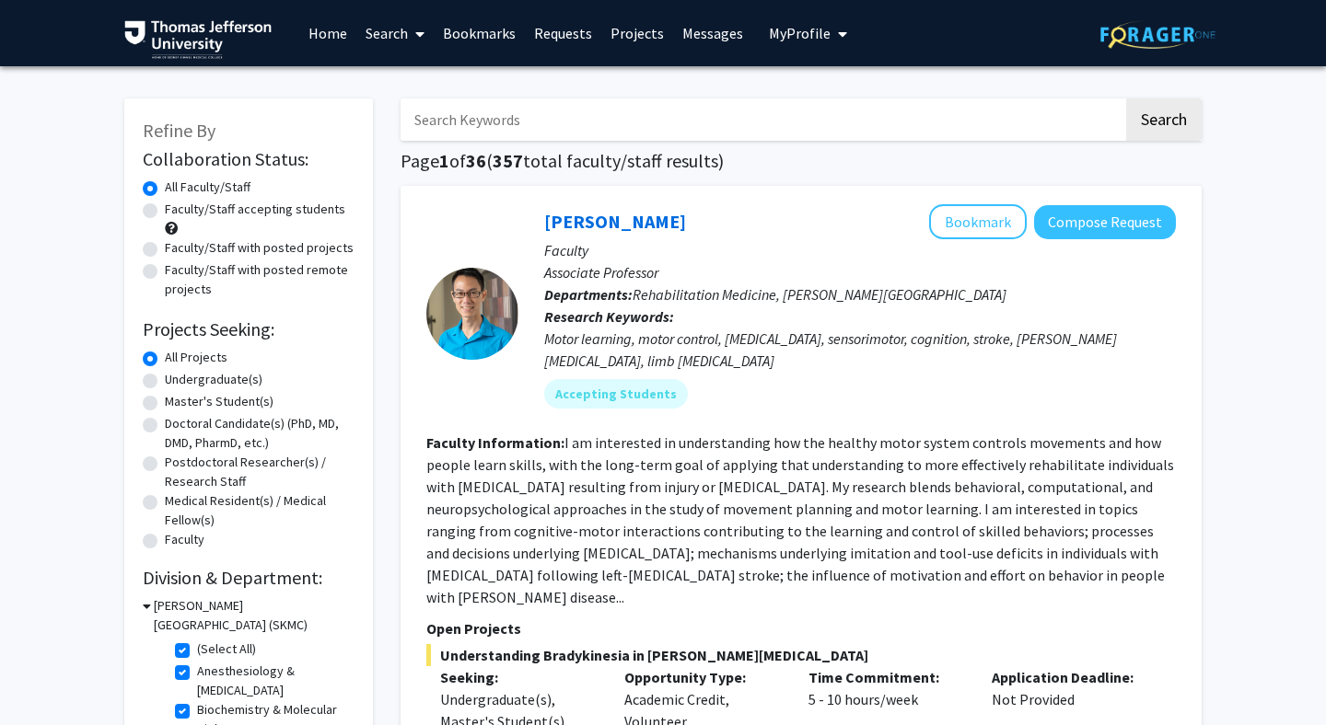
click at [197, 653] on label "(Select All)" at bounding box center [226, 649] width 59 height 19
click at [197, 652] on input "(Select All)" at bounding box center [203, 646] width 12 height 12
checkbox input "false"
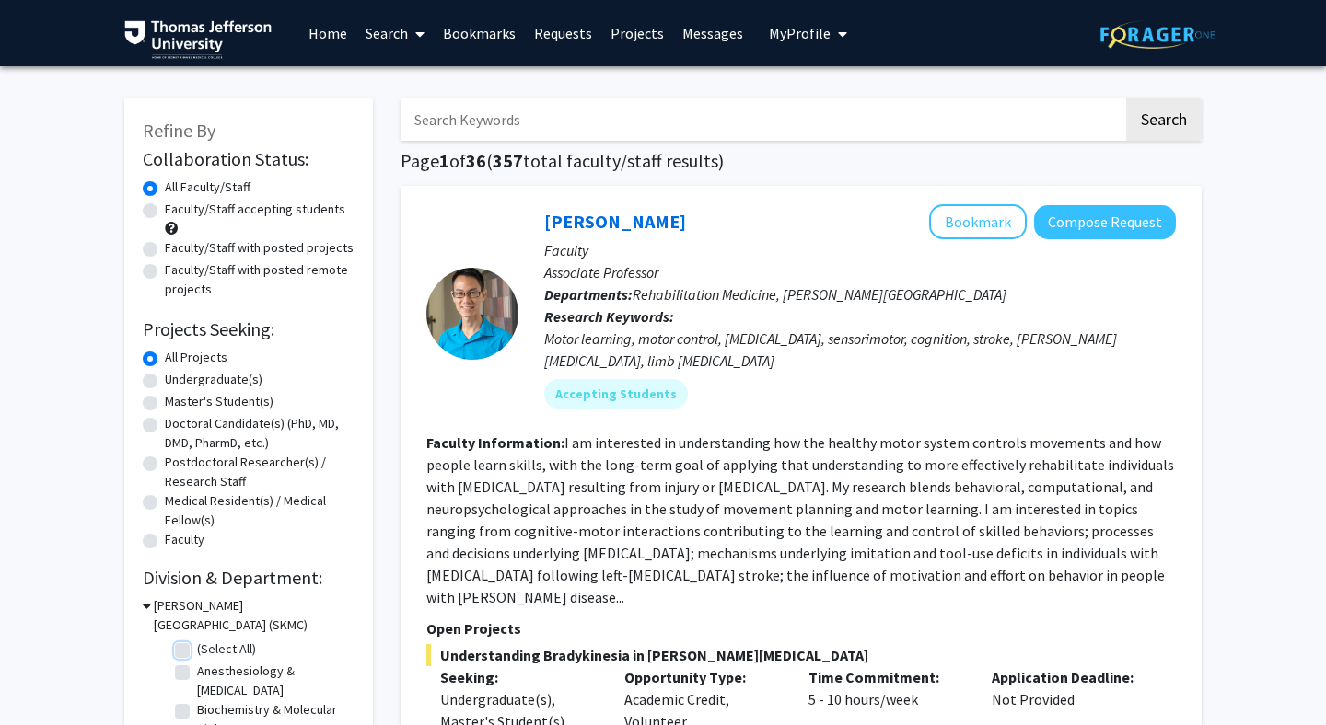
checkbox input "false"
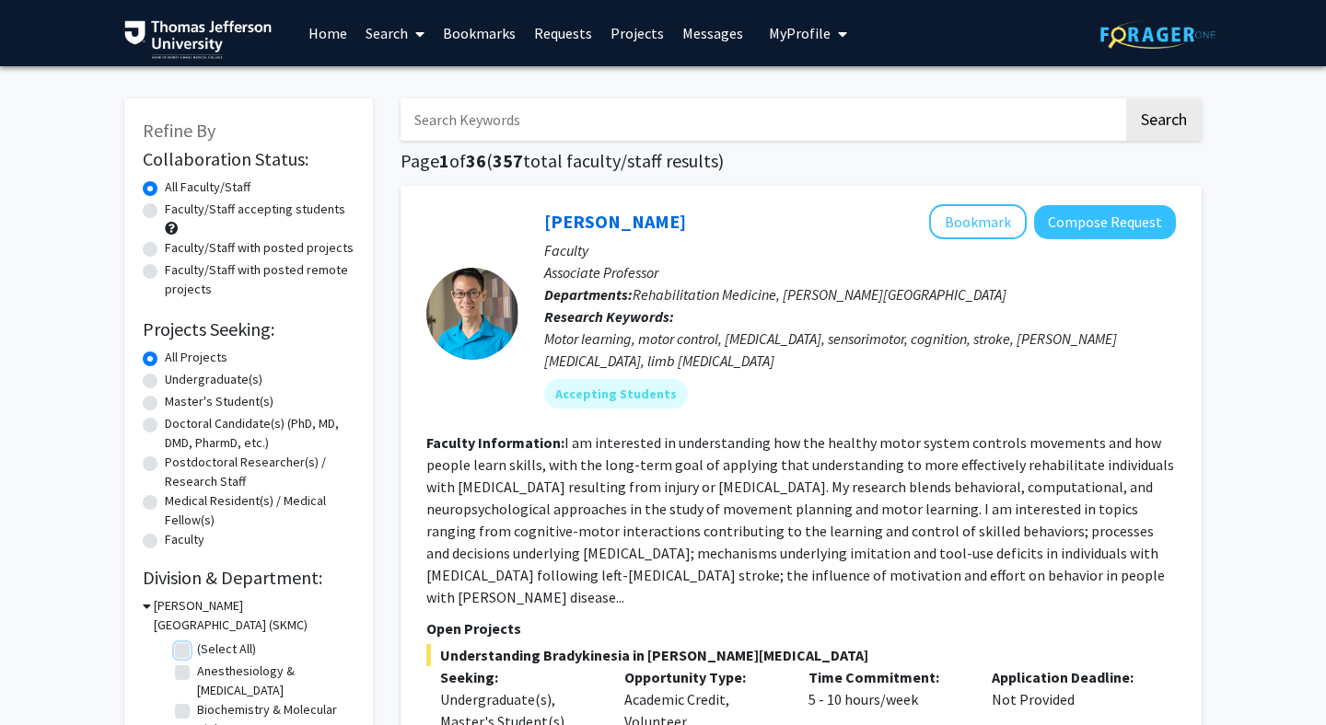
checkbox input "false"
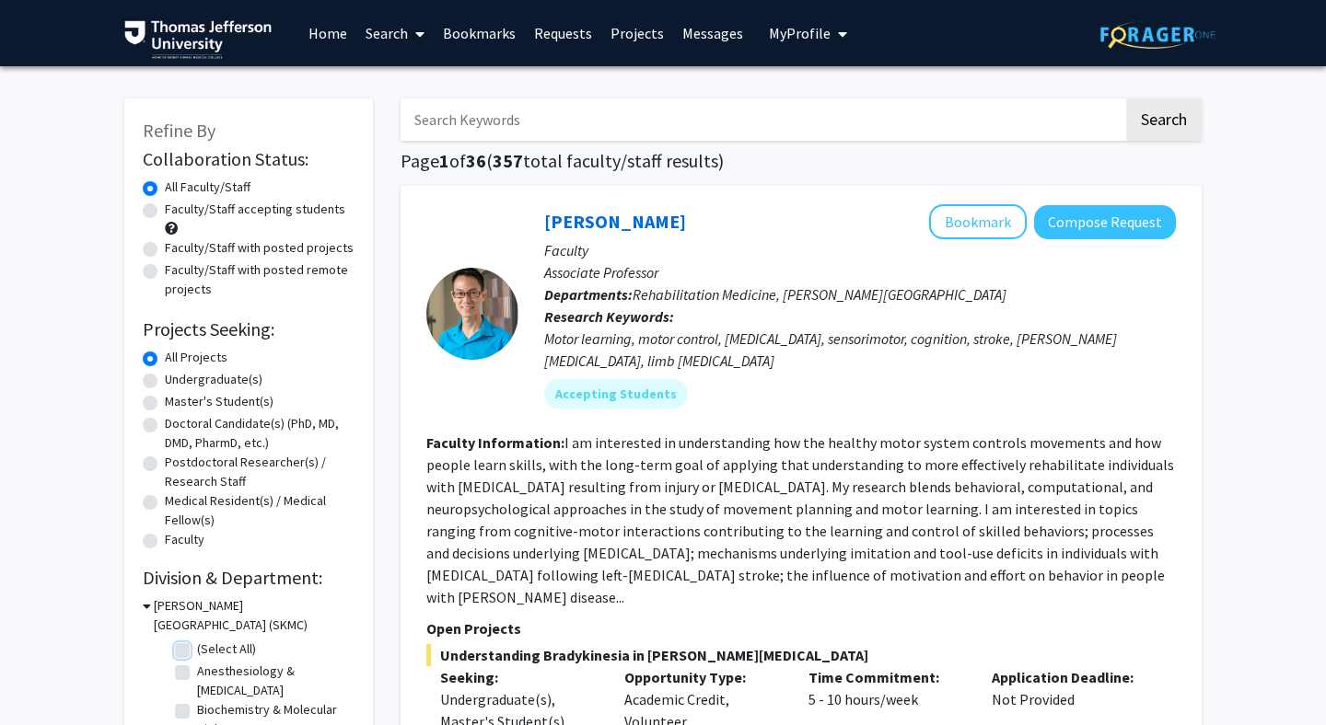
checkbox input "false"
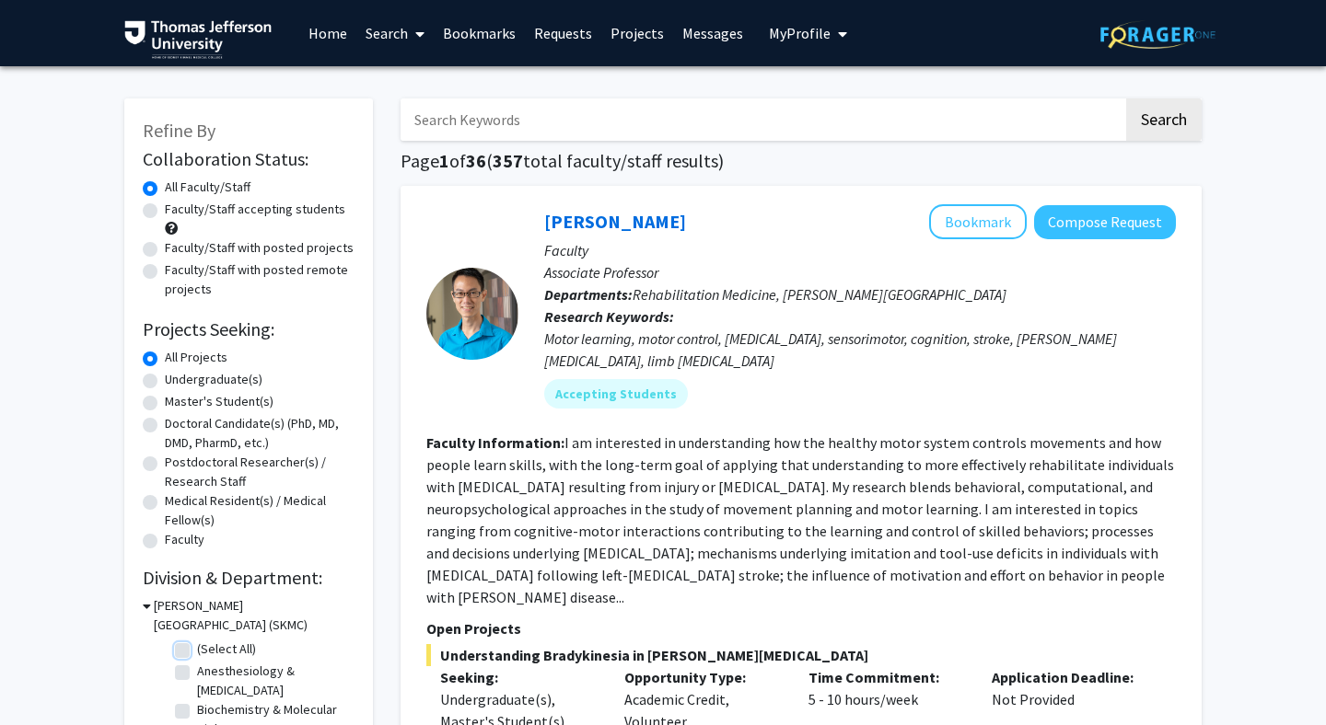
checkbox input "false"
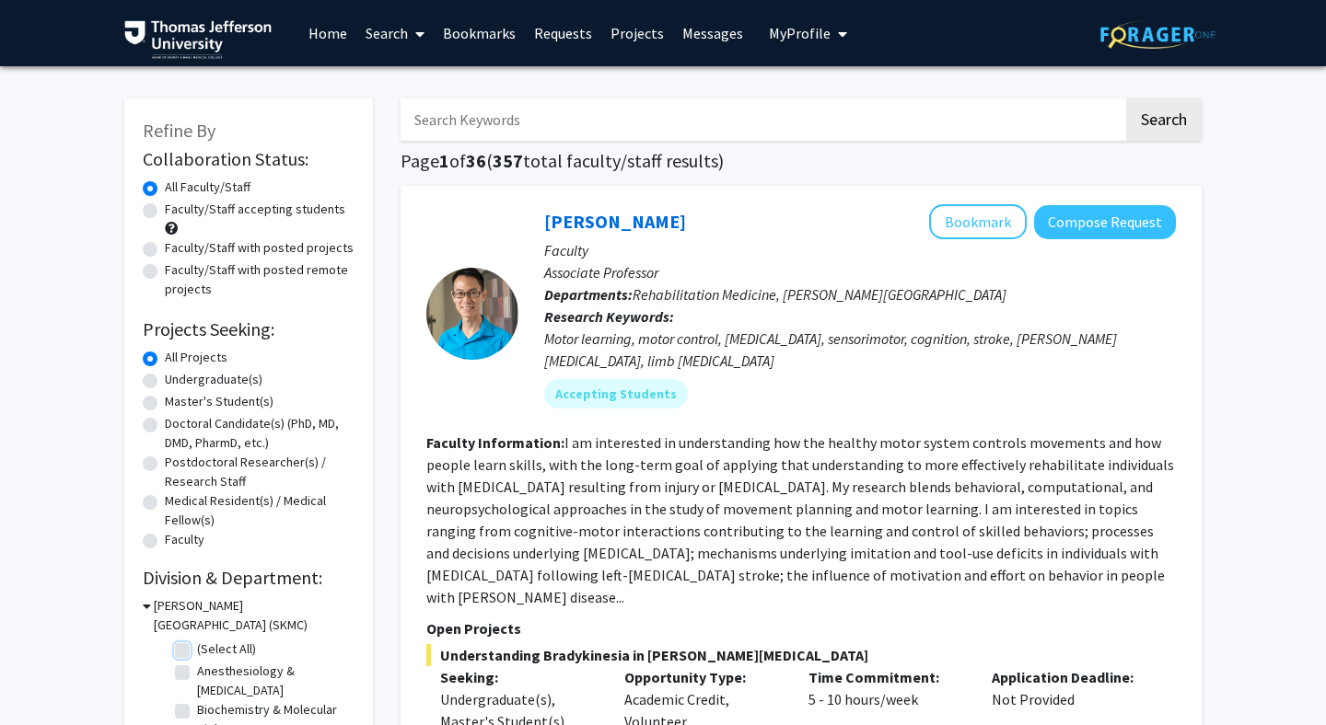
checkbox input "false"
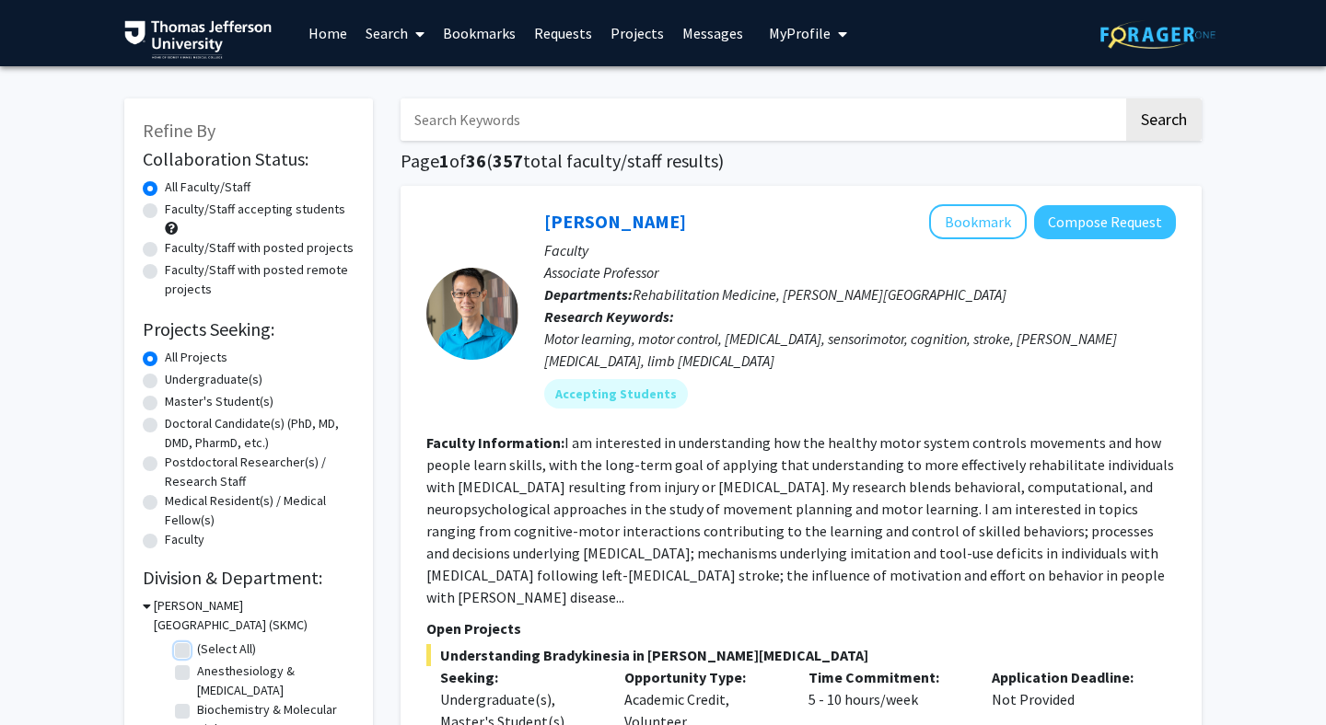
checkbox input "false"
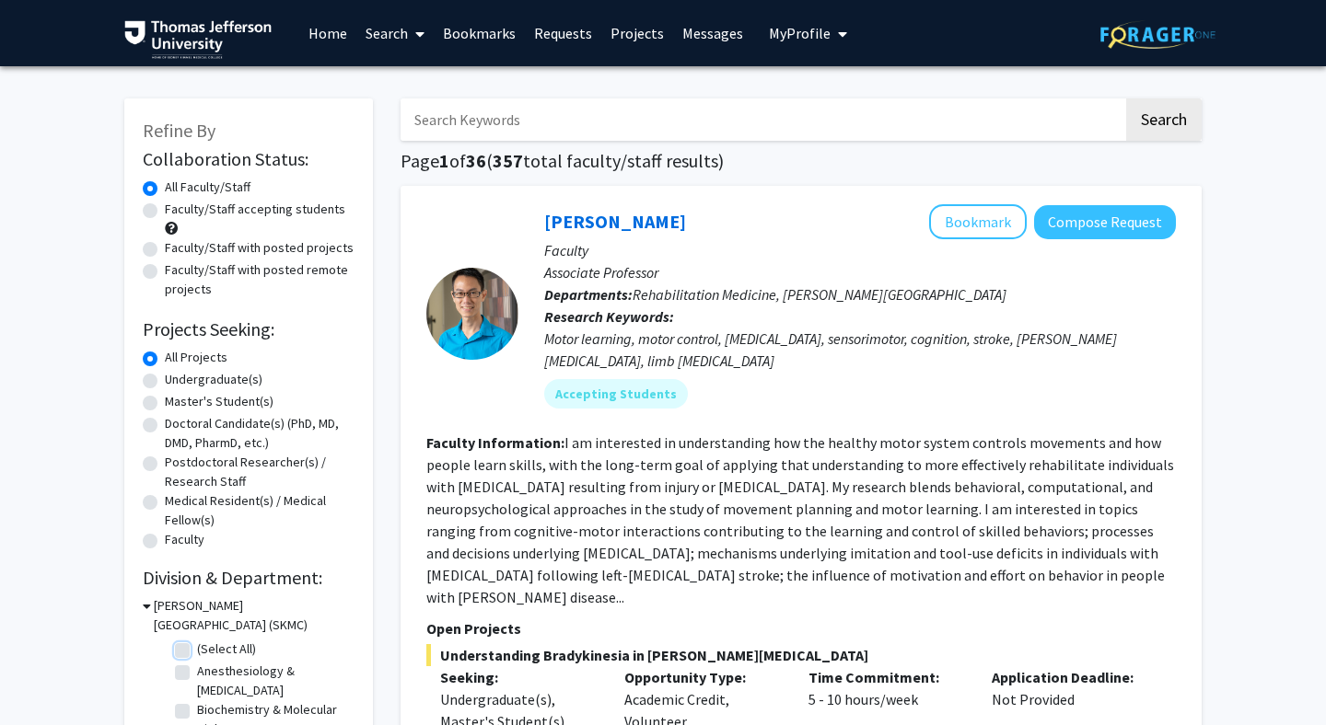
checkbox input "false"
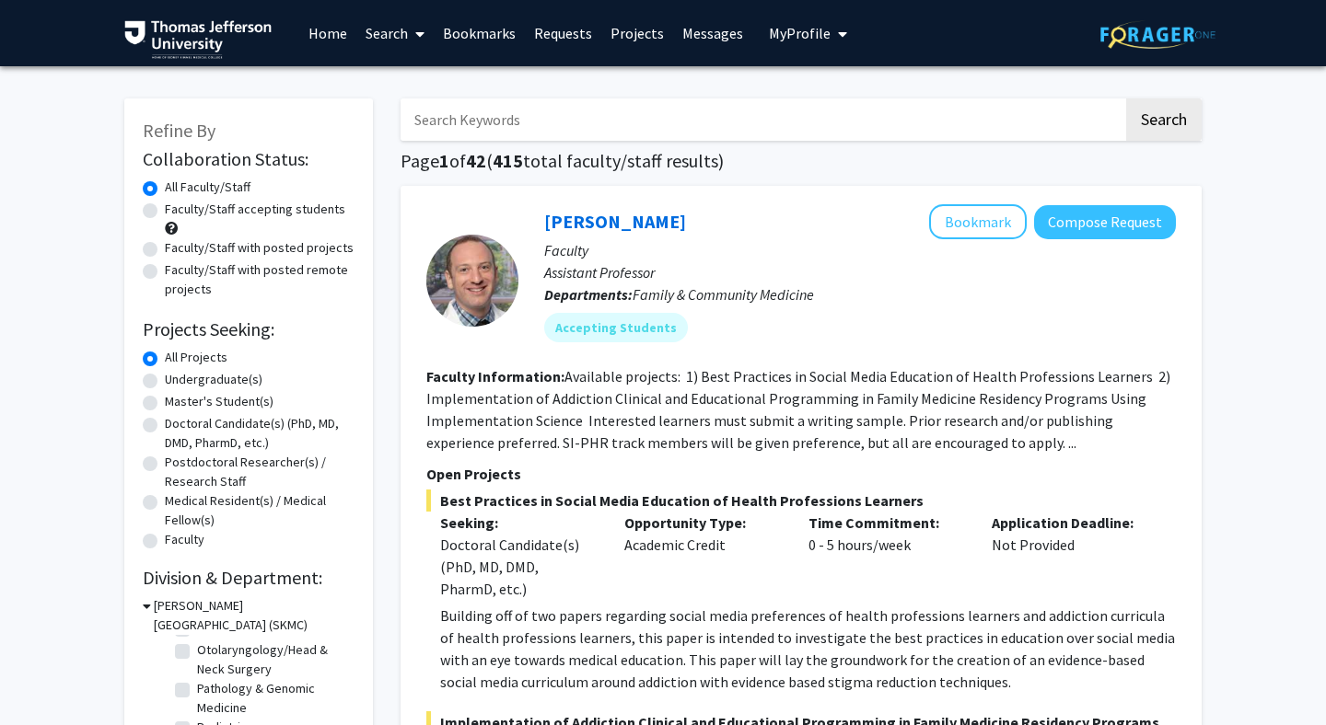
scroll to position [621, 0]
click at [197, 654] on label "Otolaryngology/Head & Neck Surgery" at bounding box center [273, 664] width 153 height 39
click at [197, 654] on input "Otolaryngology/Head & Neck Surgery" at bounding box center [203, 651] width 12 height 12
checkbox input "true"
